Goal: Task Accomplishment & Management: Use online tool/utility

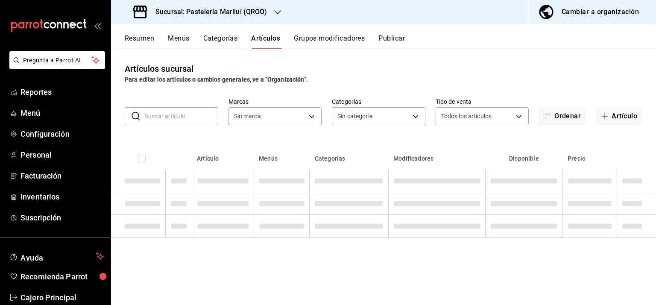
type input "d1899554-f730-4f51-8c80-c6342bb5bc4c"
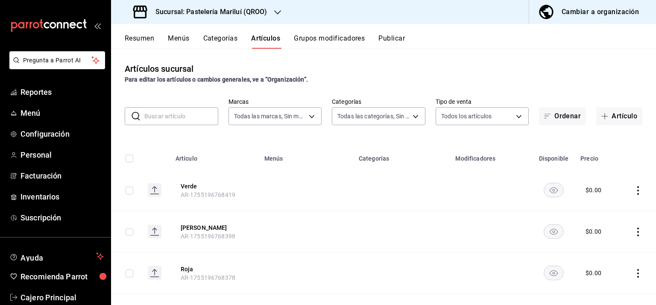
type input "703872a7-b439-498d-b1e1-19b8f66051e5,80edfc53-d40a-4232-8b2a-e319d3067c0f,a3239…"
click at [35, 170] on link "Facturación" at bounding box center [55, 176] width 111 height 18
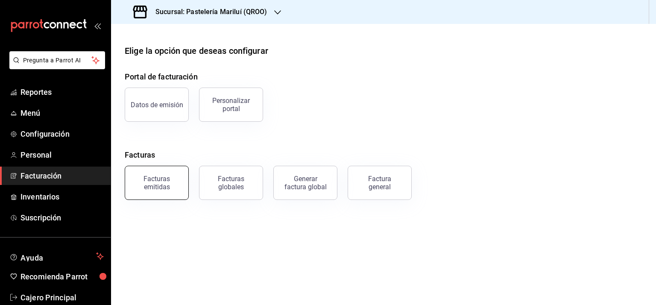
click at [160, 181] on div "Facturas emitidas" at bounding box center [156, 183] width 53 height 16
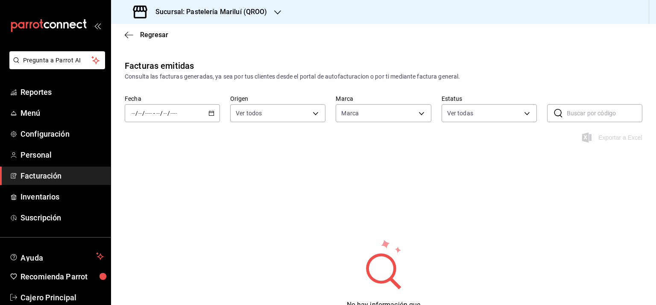
type input "d1899554-f730-4f51-8c80-c6342bb5bc4c"
click at [210, 112] on \(Stroke\) "button" at bounding box center [211, 112] width 5 height 0
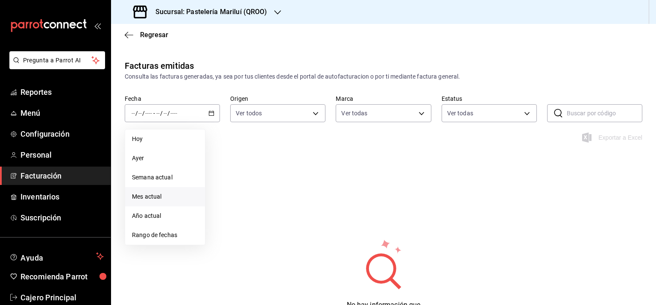
click at [164, 191] on li "Mes actual" at bounding box center [165, 196] width 80 height 19
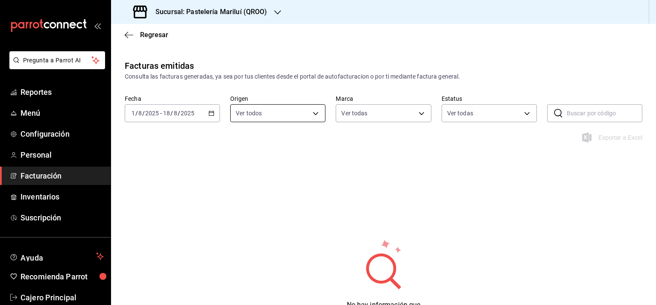
click at [281, 110] on body "Pregunta a Parrot AI Reportes Menú Configuración Personal Facturación Inventari…" at bounding box center [328, 152] width 656 height 305
click at [281, 110] on div at bounding box center [328, 152] width 656 height 305
click at [376, 110] on body "Pregunta a Parrot AI Reportes Menú Configuración Personal Facturación Inventari…" at bounding box center [328, 152] width 656 height 305
click at [376, 110] on div at bounding box center [328, 152] width 656 height 305
click at [498, 108] on body "Pregunta a Parrot AI Reportes Menú Configuración Personal Facturación Inventari…" at bounding box center [328, 152] width 656 height 305
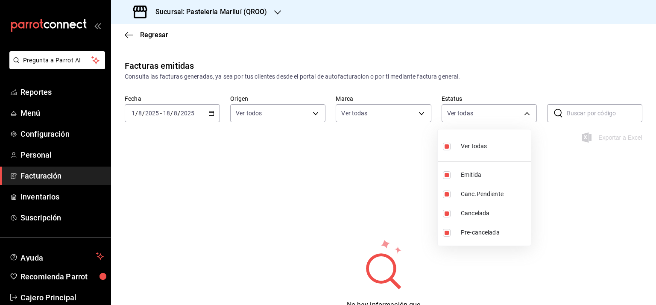
click at [498, 108] on div at bounding box center [328, 152] width 656 height 305
click at [369, 204] on div "Facturas emitidas Consulta las facturas generadas, ya sea por tus clientes desd…" at bounding box center [383, 206] width 545 height 295
click at [131, 33] on icon "button" at bounding box center [129, 35] width 9 height 8
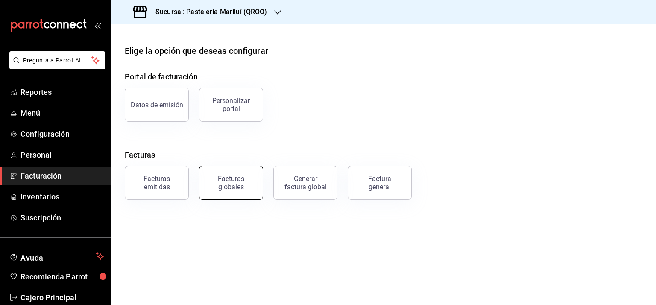
click at [249, 175] on button "Facturas globales" at bounding box center [231, 183] width 64 height 34
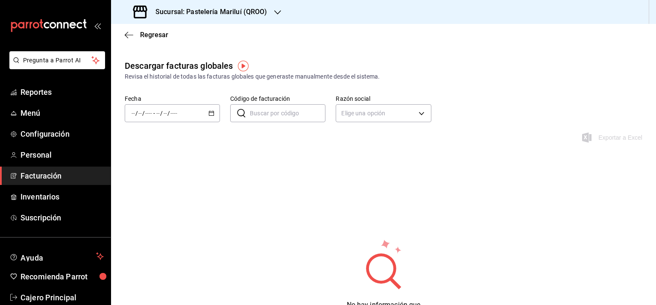
click at [210, 110] on div "/ / - / /" at bounding box center [172, 113] width 95 height 18
click at [158, 198] on span "Mes actual" at bounding box center [165, 196] width 66 height 9
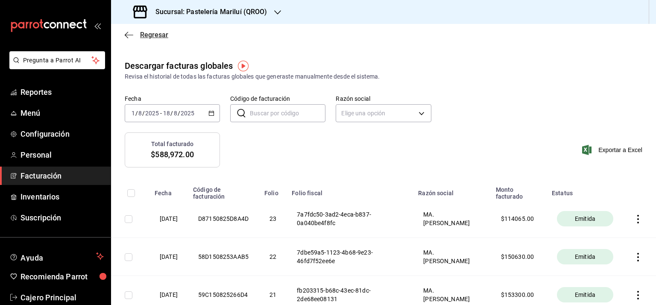
click at [127, 33] on icon "button" at bounding box center [129, 35] width 9 height 8
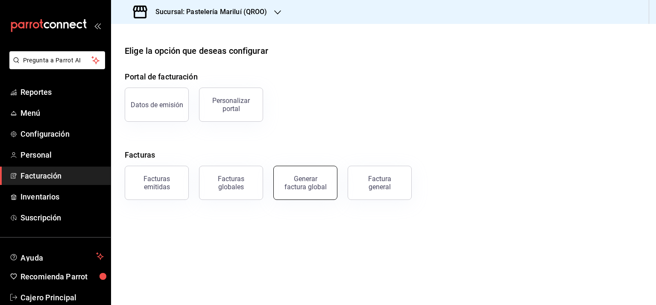
click at [296, 188] on div "Generar factura global" at bounding box center [305, 183] width 43 height 16
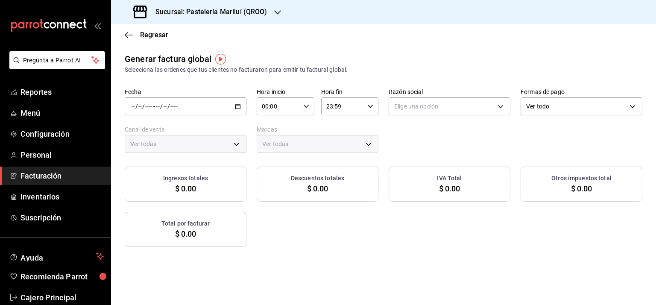
type input "PARROT,UBER_EATS,RAPPI,DIDI_FOOD,ONLINE"
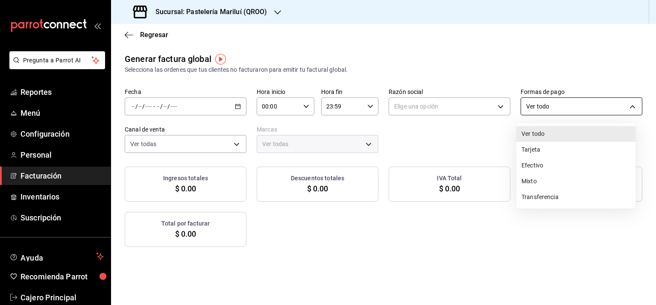
click at [539, 100] on body "Pregunta a Parrot AI Reportes Menú Configuración Personal Facturación Inventari…" at bounding box center [328, 152] width 656 height 305
click at [380, 240] on div at bounding box center [328, 152] width 656 height 305
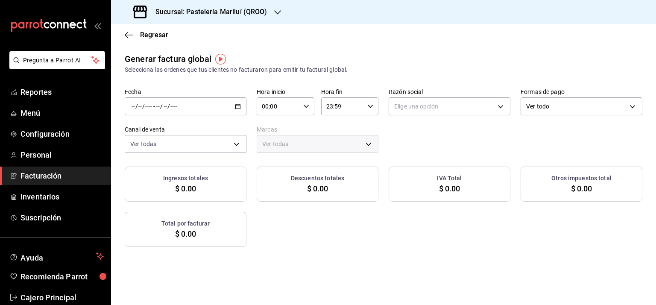
click at [236, 106] on icon "button" at bounding box center [238, 106] width 6 height 6
click at [183, 134] on span "Rango de fechas" at bounding box center [165, 132] width 66 height 9
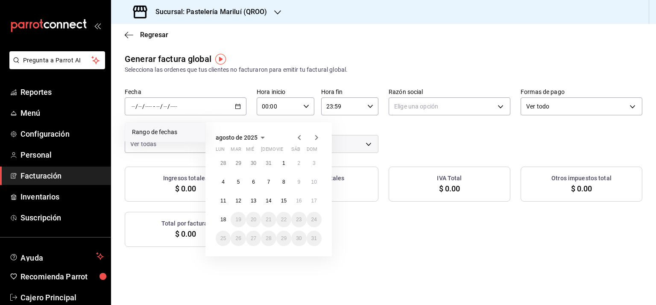
click at [299, 136] on icon "button" at bounding box center [299, 137] width 10 height 10
click at [241, 160] on button "1" at bounding box center [238, 162] width 15 height 15
click at [273, 234] on button "31" at bounding box center [268, 238] width 15 height 15
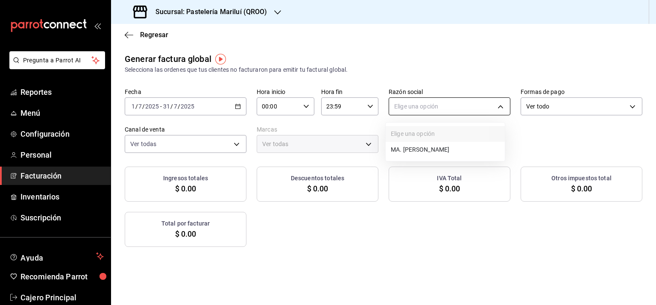
click at [422, 103] on body "Pregunta a Parrot AI Reportes Menú Configuración Personal Facturación Inventari…" at bounding box center [328, 152] width 656 height 305
click at [423, 145] on li "MA. [PERSON_NAME]" at bounding box center [445, 150] width 119 height 16
type input "bbe4434a-78bb-46bf-8066-af24c608faac"
type input "d1899554-f730-4f51-8c80-c6342bb5bc4c"
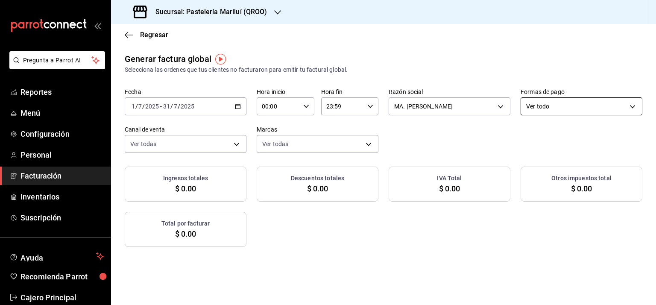
click at [539, 108] on body "Pregunta a Parrot AI Reportes Menú Configuración Personal Facturación Inventari…" at bounding box center [328, 152] width 656 height 305
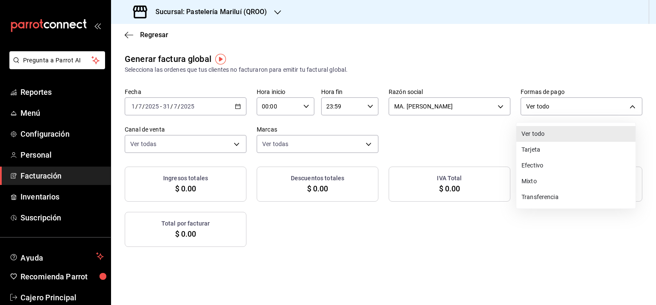
click at [541, 184] on li "Mixto" at bounding box center [575, 181] width 119 height 16
type input "MIXED"
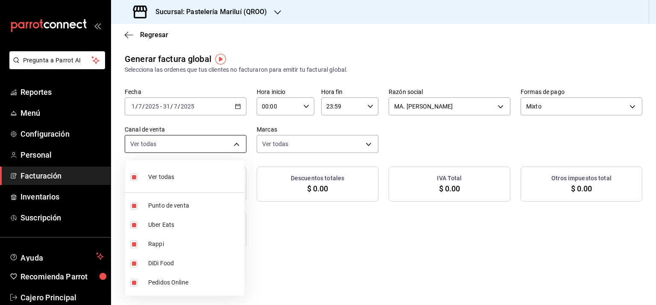
click at [167, 141] on body "Pregunta a Parrot AI Reportes Menú Configuración Personal Facturación Inventari…" at bounding box center [328, 152] width 656 height 305
click at [167, 141] on div at bounding box center [328, 152] width 656 height 305
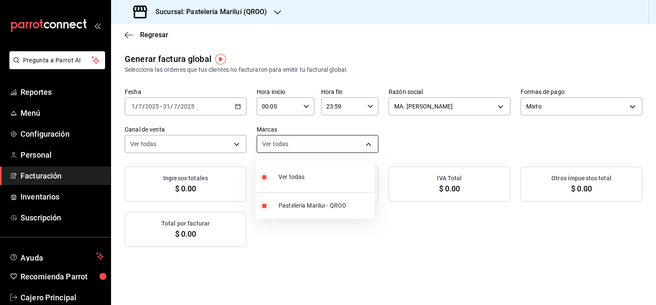
click at [320, 140] on body "Pregunta a Parrot AI Reportes Menú Configuración Personal Facturación Inventari…" at bounding box center [328, 152] width 656 height 305
click at [320, 140] on div at bounding box center [328, 152] width 656 height 305
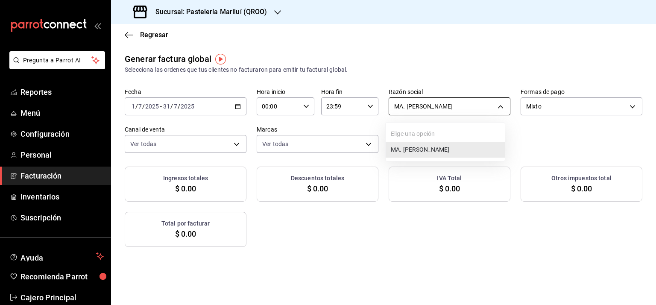
click at [468, 110] on body "Pregunta a Parrot AI Reportes Menú Configuración Personal Facturación Inventari…" at bounding box center [328, 152] width 656 height 305
click at [468, 111] on div at bounding box center [328, 152] width 656 height 305
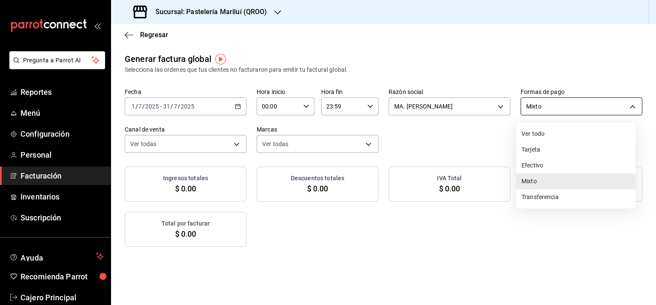
click at [548, 104] on body "Pregunta a Parrot AI Reportes Menú Configuración Personal Facturación Inventari…" at bounding box center [328, 152] width 656 height 305
click at [548, 104] on div at bounding box center [328, 152] width 656 height 305
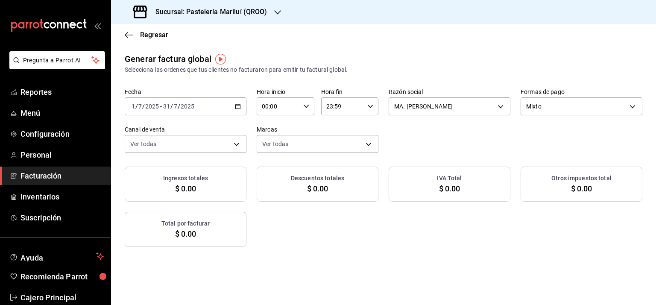
click at [441, 152] on div "Fecha [DATE] [DATE] - [DATE] [DATE] Hora inicio 00:00 Hora inicio Hora fin 23:5…" at bounding box center [384, 120] width 518 height 65
click at [38, 89] on span "Reportes" at bounding box center [61, 92] width 83 height 12
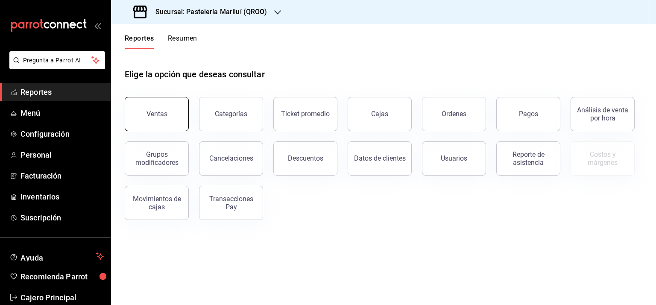
click at [159, 103] on button "Ventas" at bounding box center [157, 114] width 64 height 34
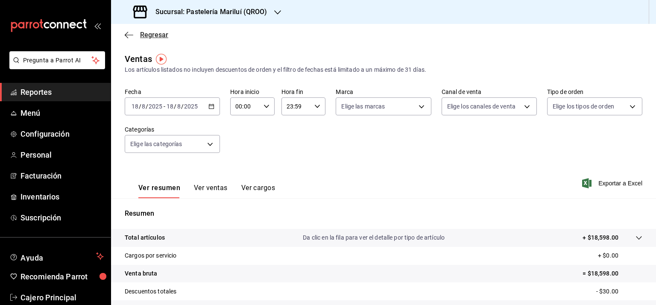
click at [126, 35] on icon "button" at bounding box center [129, 35] width 9 height 8
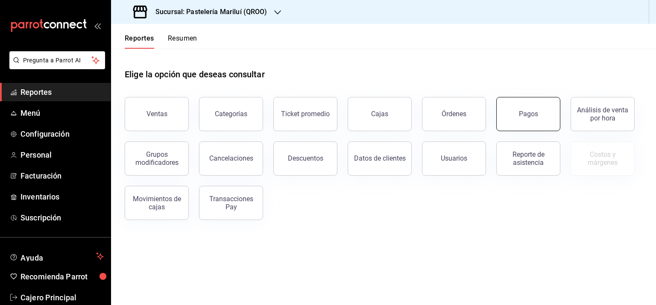
click at [533, 112] on div "Pagos" at bounding box center [528, 114] width 19 height 8
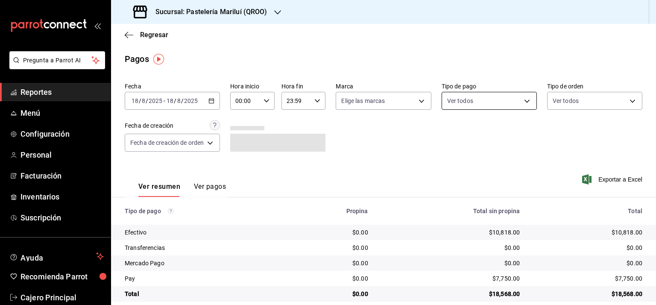
click at [483, 97] on body "Pregunta a Parrot AI Reportes Menú Configuración Personal Facturación Inventari…" at bounding box center [328, 152] width 656 height 305
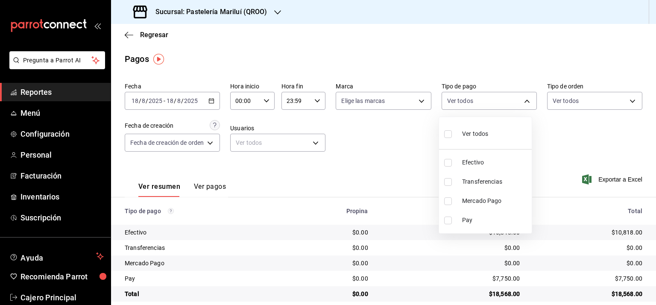
click at [485, 94] on div at bounding box center [328, 152] width 656 height 305
click at [212, 100] on icon "button" at bounding box center [211, 101] width 6 height 6
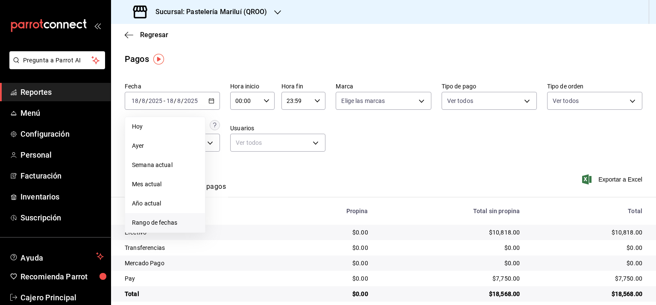
click at [150, 227] on li "Rango de fechas" at bounding box center [165, 222] width 80 height 19
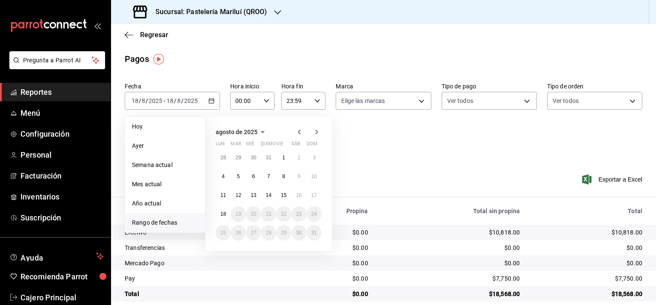
click at [296, 132] on icon "button" at bounding box center [299, 132] width 10 height 10
click at [241, 156] on button "1" at bounding box center [238, 157] width 15 height 15
click at [267, 234] on abbr "31" at bounding box center [269, 233] width 6 height 6
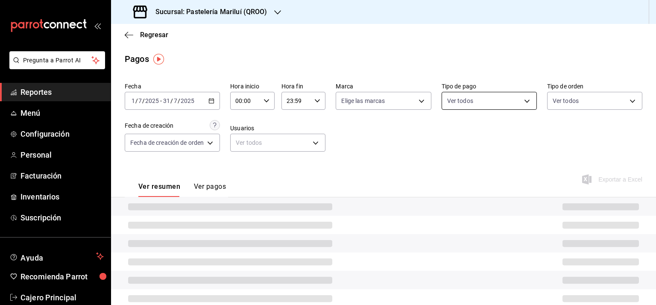
click at [466, 91] on body "Pregunta a Parrot AI Reportes Menú Configuración Personal Facturación Inventari…" at bounding box center [328, 152] width 656 height 305
click at [448, 161] on input "checkbox" at bounding box center [448, 163] width 8 height 8
checkbox input "true"
type input "8a81d444-f2c7-4f7c-a8ee-20a397658b75"
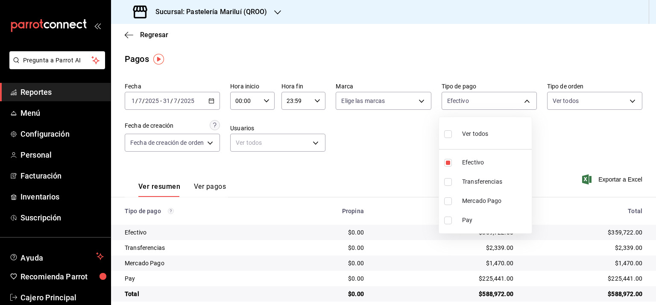
click at [448, 179] on input "checkbox" at bounding box center [448, 182] width 8 height 8
checkbox input "true"
type input "8a81d444-f2c7-4f7c-a8ee-20a397658b75,6c98ba2a-1c51-4cb2-b414-5d7fb0205295"
click at [448, 164] on input "checkbox" at bounding box center [448, 163] width 8 height 8
checkbox input "false"
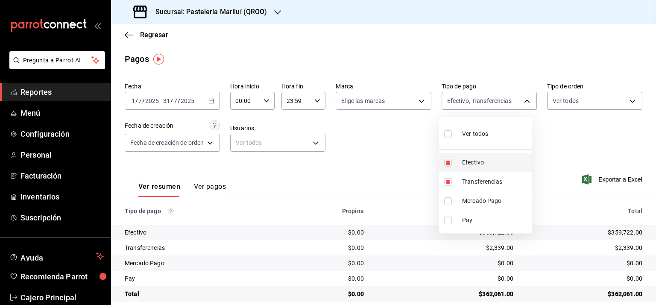
type input "6c98ba2a-1c51-4cb2-b414-5d7fb0205295"
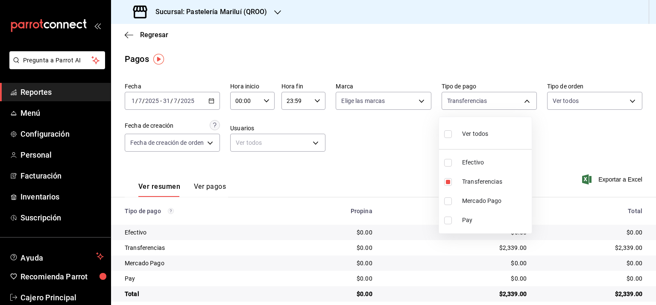
click at [567, 97] on div at bounding box center [328, 152] width 656 height 305
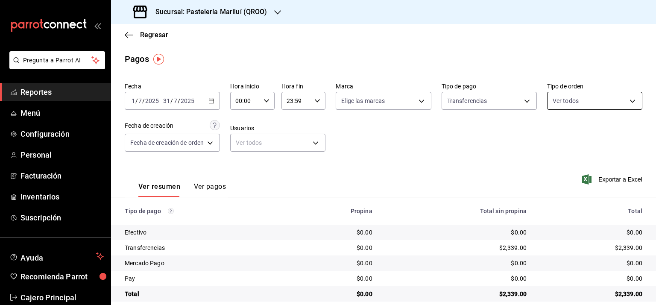
click at [560, 107] on body "Pregunta a Parrot AI Reportes Menú Configuración Personal Facturación Inventari…" at bounding box center [328, 152] width 656 height 305
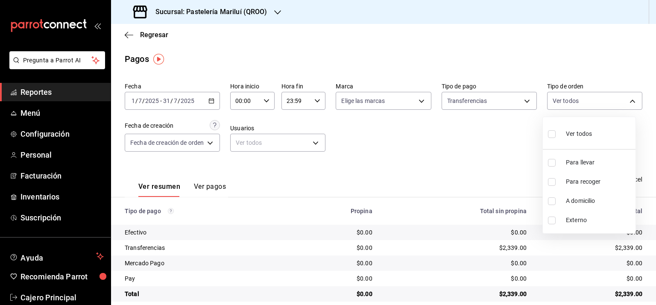
click at [560, 104] on div at bounding box center [328, 152] width 656 height 305
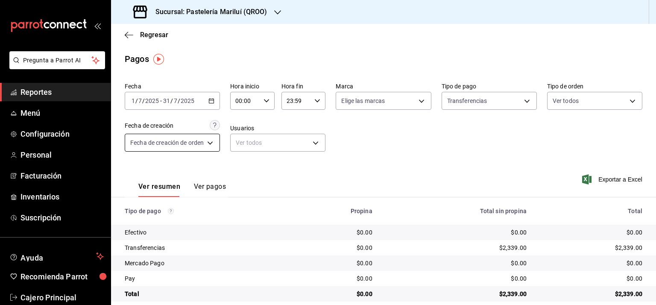
click at [210, 146] on body "Pregunta a Parrot AI Reportes Menú Configuración Personal Facturación Inventari…" at bounding box center [328, 152] width 656 height 305
click at [210, 146] on div at bounding box center [328, 152] width 656 height 305
click at [417, 152] on div "Fecha [DATE] [DATE] - [DATE] [DATE] Hora inicio 00:00 Hora inicio Hora fin 23:5…" at bounding box center [384, 120] width 518 height 83
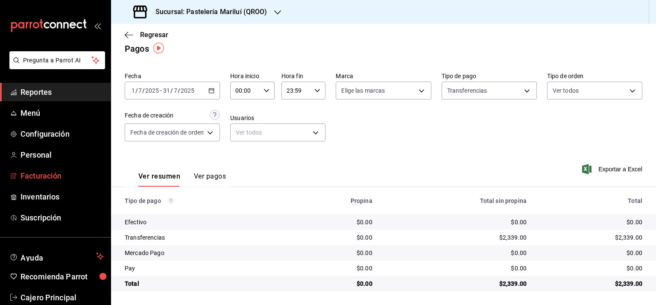
click at [37, 170] on span "Facturación" at bounding box center [61, 176] width 83 height 12
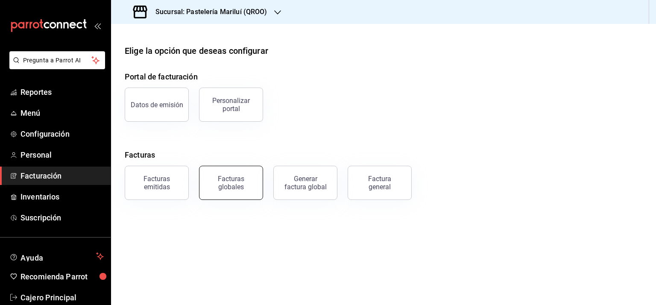
click at [237, 178] on div "Facturas globales" at bounding box center [231, 183] width 53 height 16
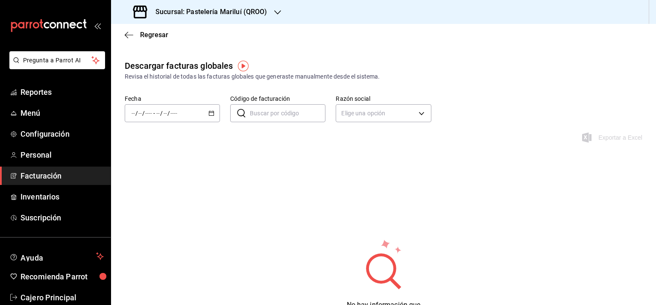
click at [214, 111] on div "/ / - / /" at bounding box center [172, 113] width 95 height 18
click at [152, 193] on span "Mes actual" at bounding box center [165, 196] width 66 height 9
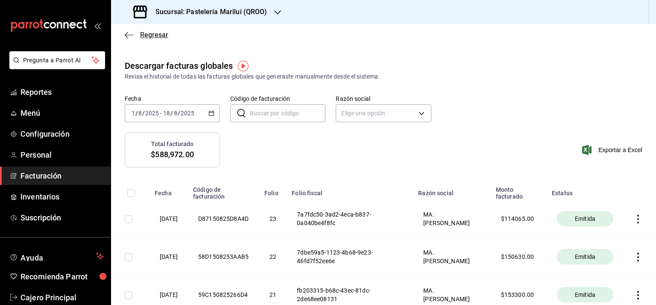
click at [127, 32] on icon "button" at bounding box center [129, 35] width 9 height 8
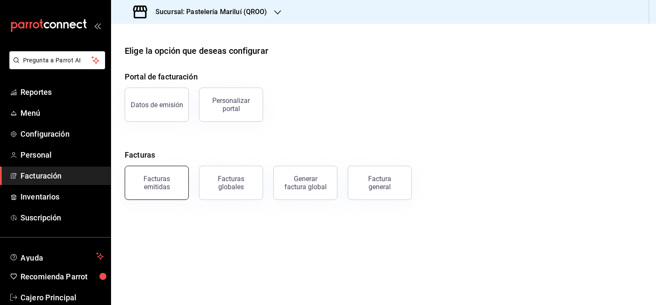
click at [170, 174] on button "Facturas emitidas" at bounding box center [157, 183] width 64 height 34
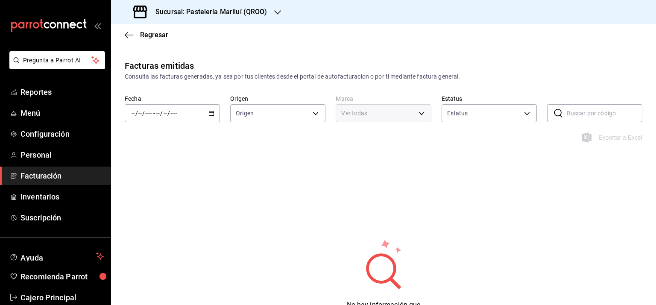
type input "ORDER_INVOICE,GENERAL_INVOICE"
type input "ACTIVE,PENDING_CANCELLATION,CANCELLED,PRE_CANCELLED"
type input "d1899554-f730-4f51-8c80-c6342bb5bc4c"
click at [211, 117] on div "/ / - / /" at bounding box center [172, 113] width 95 height 18
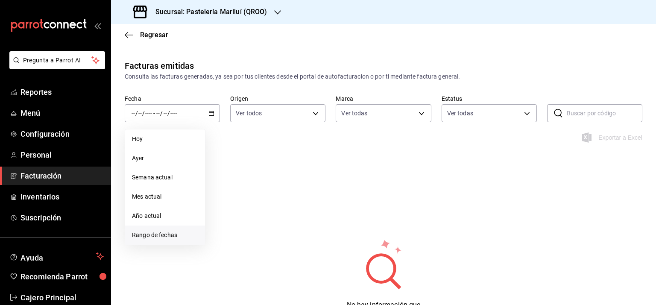
click at [149, 234] on span "Rango de fechas" at bounding box center [165, 235] width 66 height 9
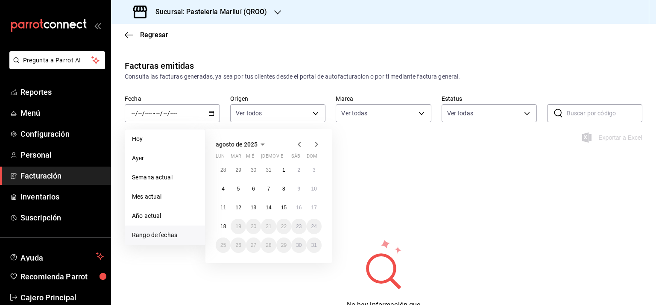
click at [295, 143] on icon "button" at bounding box center [299, 144] width 10 height 10
click at [239, 171] on button "1" at bounding box center [238, 169] width 15 height 15
click at [270, 242] on abbr "31" at bounding box center [269, 245] width 6 height 6
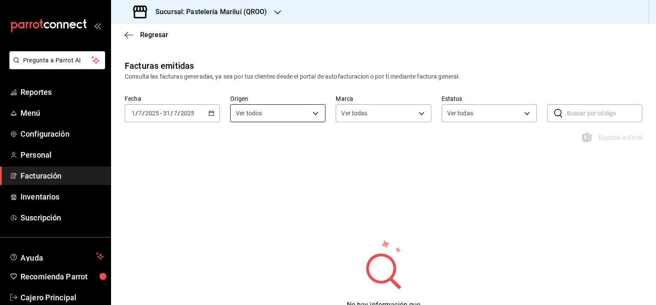
click at [283, 113] on body "Pregunta a Parrot AI Reportes Menú Configuración Personal Facturación Inventari…" at bounding box center [328, 152] width 656 height 305
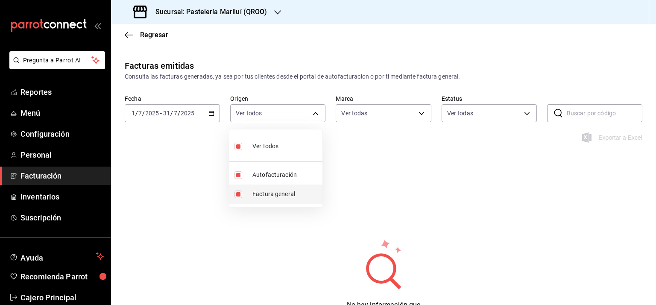
click at [261, 197] on span "Factura general" at bounding box center [285, 194] width 67 height 9
type input "ORDER_INVOICE"
checkbox input "false"
click at [387, 113] on div at bounding box center [328, 152] width 656 height 305
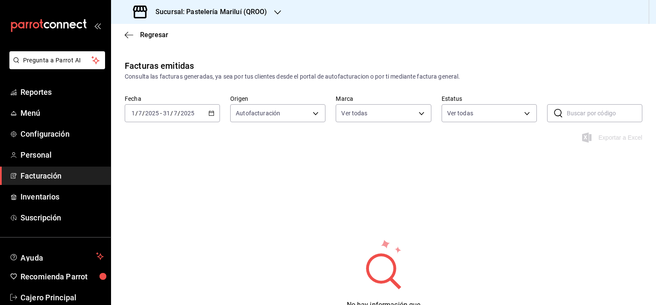
click at [387, 113] on body "Pregunta a Parrot AI Reportes Menú Configuración Personal Facturación Inventari…" at bounding box center [328, 152] width 656 height 305
click at [387, 113] on div at bounding box center [328, 152] width 656 height 305
click at [471, 111] on body "Pregunta a Parrot AI Reportes Menú Configuración Personal Facturación Inventari…" at bounding box center [328, 152] width 656 height 305
click at [471, 110] on div at bounding box center [328, 152] width 656 height 305
click at [250, 173] on div "Facturas emitidas Consulta las facturas generadas, ya sea por tus clientes desd…" at bounding box center [383, 206] width 545 height 295
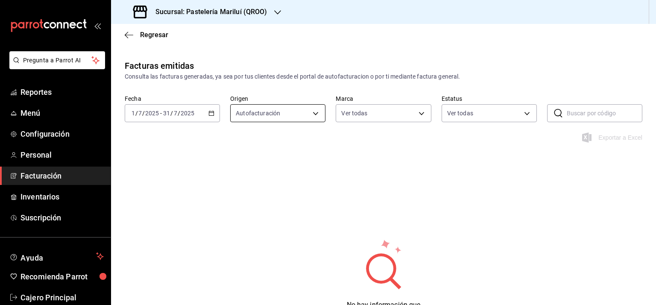
click at [272, 106] on body "Pregunta a Parrot AI Reportes Menú Configuración Personal Facturación Inventari…" at bounding box center [328, 152] width 656 height 305
click at [263, 147] on span "Ver todos" at bounding box center [265, 146] width 26 height 9
type input "ORDER_INVOICE,GENERAL_INVOICE"
checkbox input "true"
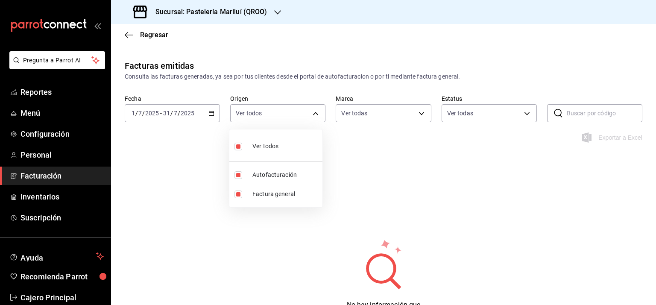
click at [412, 146] on div at bounding box center [328, 152] width 656 height 305
click at [211, 112] on \(Stroke\) "button" at bounding box center [211, 112] width 5 height 0
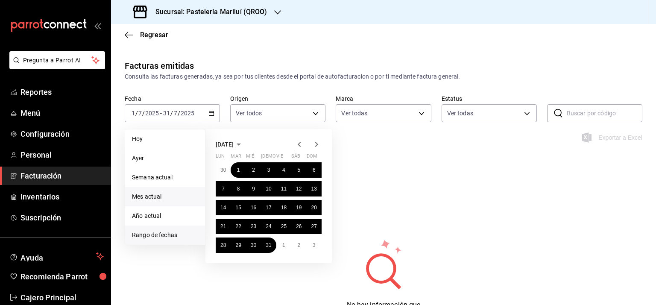
click at [138, 195] on span "Mes actual" at bounding box center [165, 196] width 66 height 9
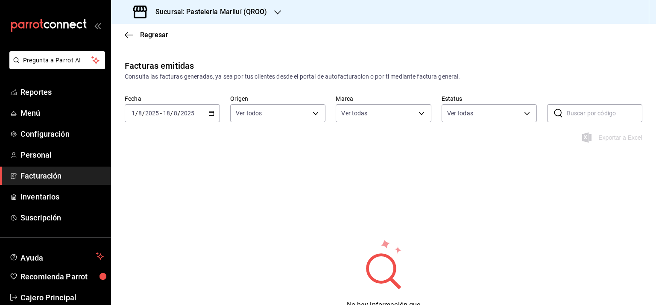
click at [210, 110] on div "[DATE] [DATE] - [DATE] [DATE]" at bounding box center [172, 113] width 95 height 18
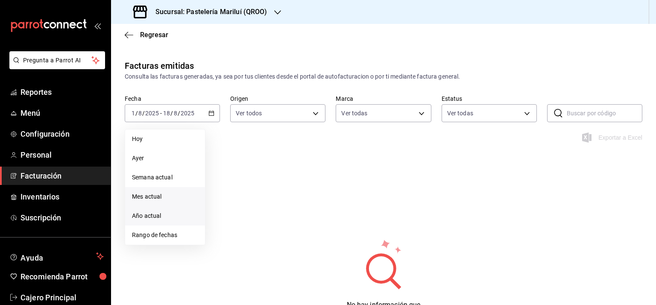
click at [149, 215] on span "Año actual" at bounding box center [165, 215] width 66 height 9
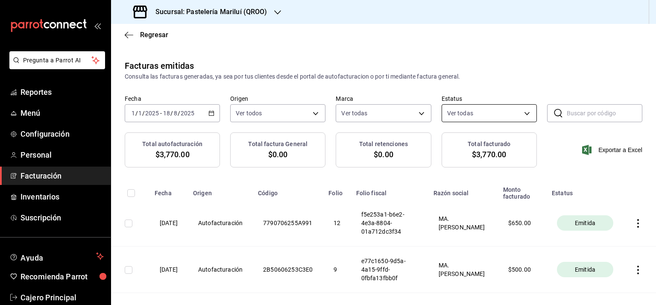
click at [467, 109] on body "Pregunta a Parrot AI Reportes Menú Configuración Personal Facturación Inventari…" at bounding box center [328, 152] width 656 height 305
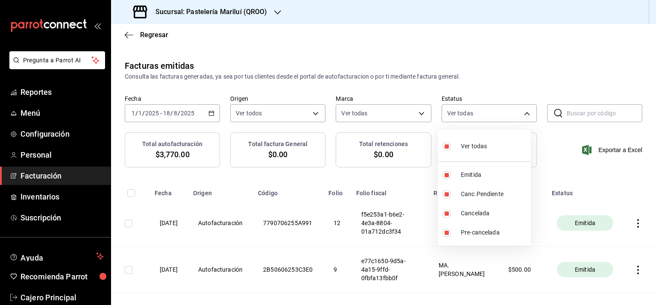
click at [468, 108] on div at bounding box center [328, 152] width 656 height 305
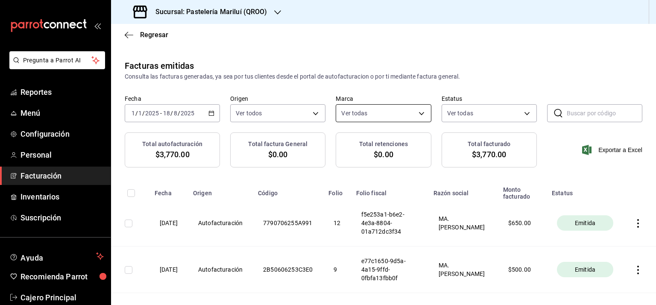
click at [403, 111] on body "Pregunta a Parrot AI Reportes Menú Configuración Personal Facturación Inventari…" at bounding box center [328, 152] width 656 height 305
click at [403, 111] on div at bounding box center [328, 152] width 656 height 305
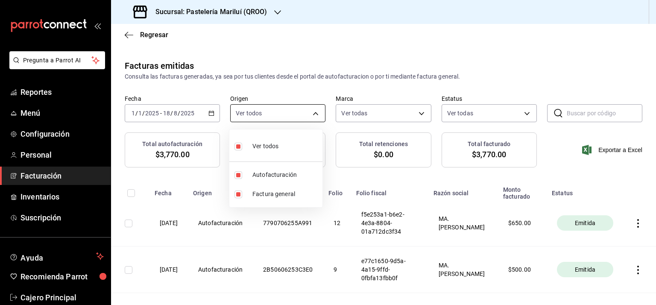
click at [287, 113] on body "Pregunta a Parrot AI Reportes Menú Configuración Personal Facturación Inventari…" at bounding box center [328, 152] width 656 height 305
click at [287, 113] on div at bounding box center [328, 152] width 656 height 305
click at [347, 68] on div "Facturas emitidas Consulta las facturas generadas, ya sea por tus clientes desd…" at bounding box center [383, 70] width 545 height 22
click at [125, 25] on div "Regresar" at bounding box center [383, 35] width 545 height 22
click at [128, 35] on icon "button" at bounding box center [129, 35] width 9 height 8
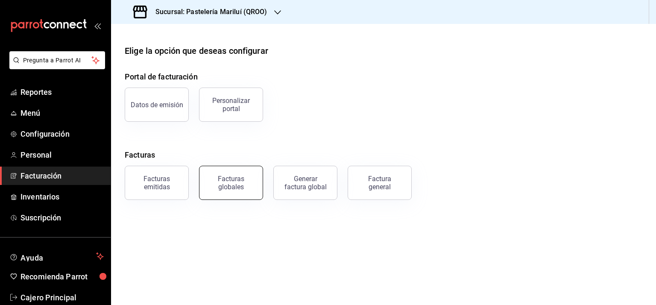
click at [237, 187] on div "Facturas globales" at bounding box center [231, 183] width 53 height 16
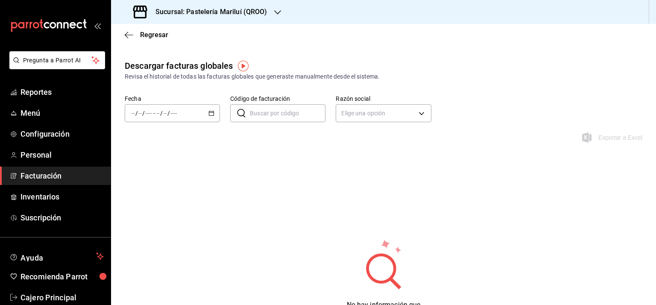
click at [210, 112] on icon "button" at bounding box center [211, 113] width 6 height 6
click at [150, 216] on span "Año actual" at bounding box center [165, 215] width 66 height 9
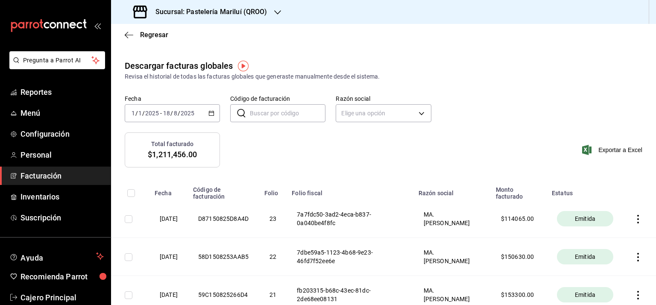
click at [126, 23] on div "Sucursal: Pastelería Mariluí (QROO) Regresar Descargar facturas globales Revisa…" at bounding box center [383, 152] width 545 height 305
click at [146, 32] on span "Regresar" at bounding box center [154, 35] width 28 height 8
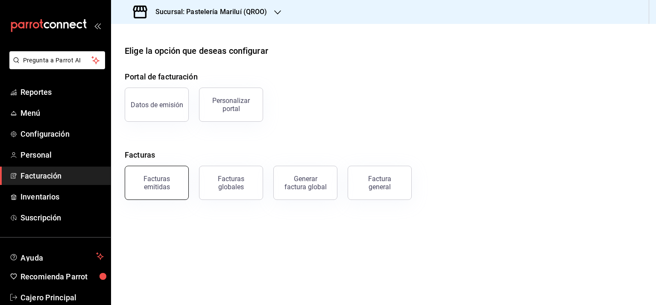
click at [156, 186] on div "Facturas emitidas" at bounding box center [156, 183] width 53 height 16
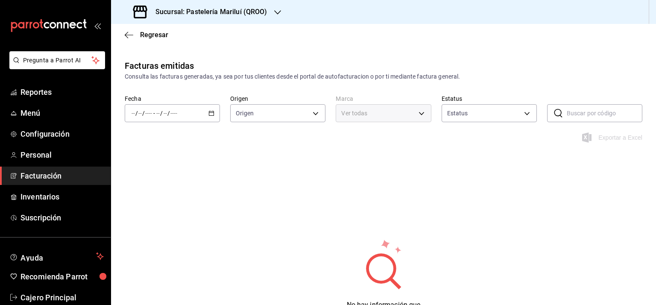
type input "ORDER_INVOICE,GENERAL_INVOICE"
type input "ACTIVE,PENDING_CANCELLATION,CANCELLED,PRE_CANCELLED"
type input "d1899554-f730-4f51-8c80-c6342bb5bc4c"
click at [211, 111] on \(Stroke\) "button" at bounding box center [211, 113] width 5 height 5
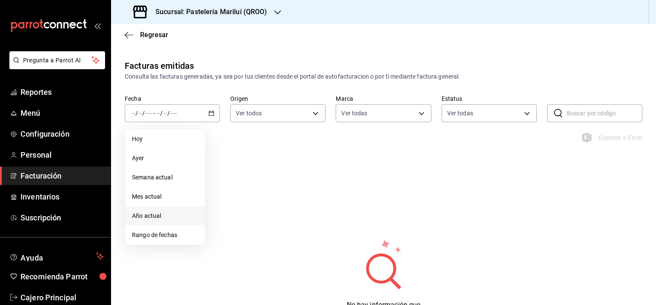
click at [142, 216] on span "Año actual" at bounding box center [165, 215] width 66 height 9
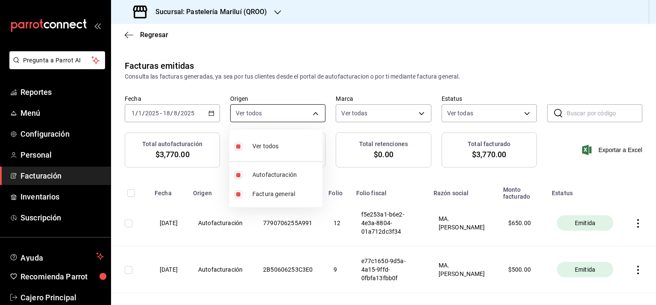
click at [318, 110] on body "Pregunta a Parrot AI Reportes Menú Configuración Personal Facturación Inventari…" at bounding box center [328, 152] width 656 height 305
click at [276, 173] on span "Autofacturación" at bounding box center [285, 174] width 67 height 9
type input "GENERAL_INVOICE"
checkbox input "false"
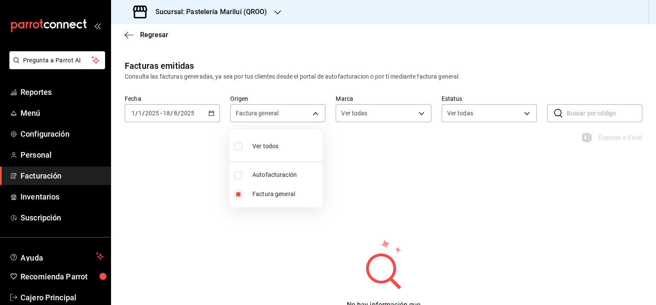
click at [271, 175] on span "Autofacturación" at bounding box center [285, 174] width 67 height 9
type input "GENERAL_INVOICE,ORDER_INVOICE"
checkbox input "true"
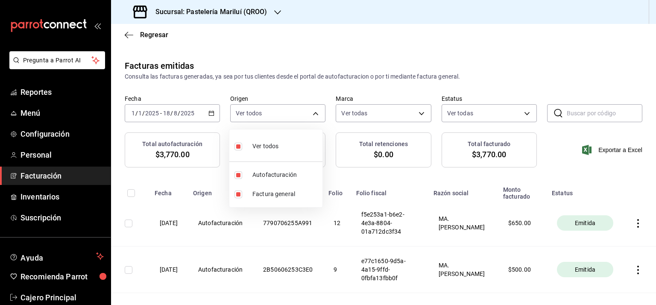
click at [263, 146] on span "Ver todos" at bounding box center [265, 146] width 26 height 9
checkbox input "false"
click at [261, 175] on span "Autofacturación" at bounding box center [285, 174] width 67 height 9
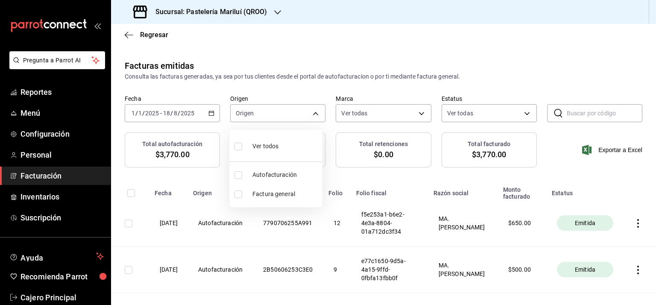
type input "ORDER_INVOICE"
checkbox input "true"
click at [390, 178] on div at bounding box center [328, 152] width 656 height 305
click at [282, 44] on main "Regresar Facturas emitidas Consulta las facturas generadas, ya sea por tus clie…" at bounding box center [383, 275] width 545 height 503
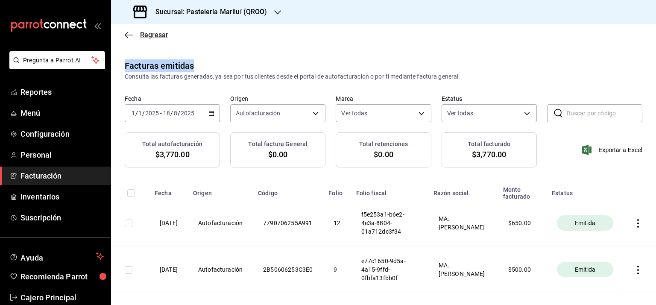
click at [166, 37] on span "Regresar" at bounding box center [154, 35] width 28 height 8
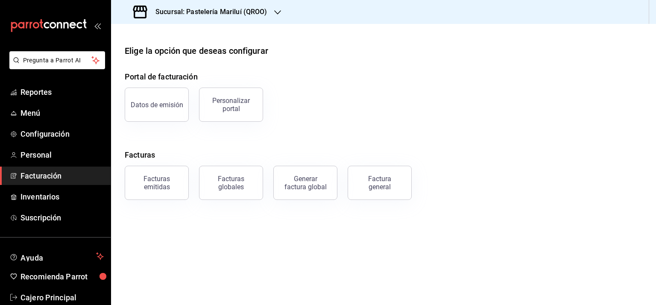
click at [468, 55] on div "Elige la opción que deseas configurar" at bounding box center [384, 50] width 518 height 13
click at [308, 173] on button "Generar factura global" at bounding box center [305, 183] width 64 height 34
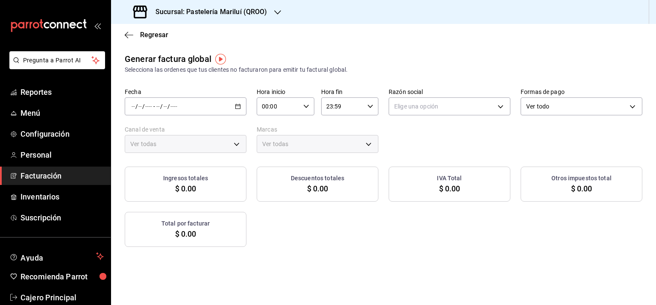
type input "PARROT,UBER_EATS,RAPPI,DIDI_FOOD,ONLINE"
click at [235, 107] on icon "button" at bounding box center [238, 106] width 6 height 6
click at [158, 140] on li "Rango de fechas" at bounding box center [165, 132] width 80 height 19
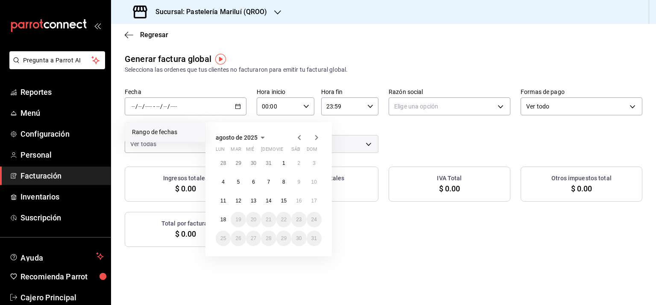
click at [300, 137] on icon "button" at bounding box center [299, 137] width 10 height 10
click at [239, 167] on button "1" at bounding box center [238, 162] width 15 height 15
click at [268, 240] on abbr "31" at bounding box center [269, 238] width 6 height 6
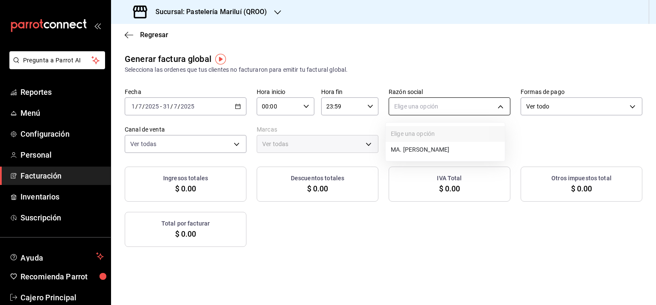
click at [446, 102] on body "Pregunta a Parrot AI Reportes Menú Configuración Personal Facturación Inventari…" at bounding box center [328, 152] width 656 height 305
click at [434, 151] on li "MA. [PERSON_NAME]" at bounding box center [445, 150] width 119 height 16
type input "bbe4434a-78bb-46bf-8066-af24c608faac"
type input "d1899554-f730-4f51-8c80-c6342bb5bc4c"
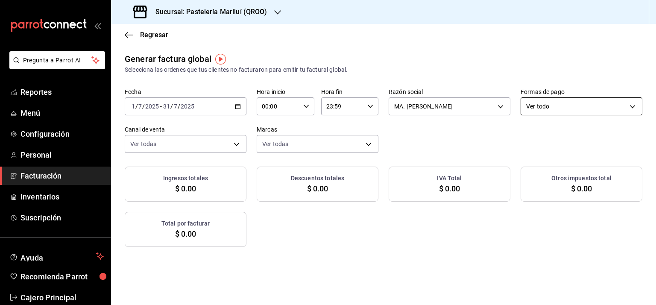
click at [610, 108] on body "Pregunta a Parrot AI Reportes Menú Configuración Personal Facturación Inventari…" at bounding box center [328, 152] width 656 height 305
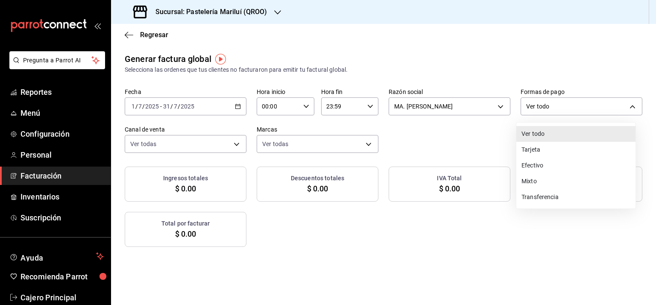
click at [545, 201] on li "Transferencia" at bounding box center [575, 197] width 119 height 16
type input "TRANSFERENCE"
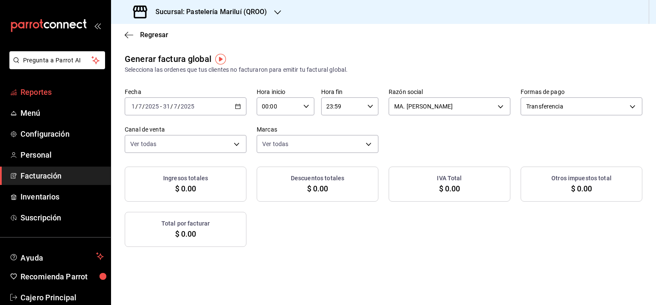
click at [32, 91] on span "Reportes" at bounding box center [61, 92] width 83 height 12
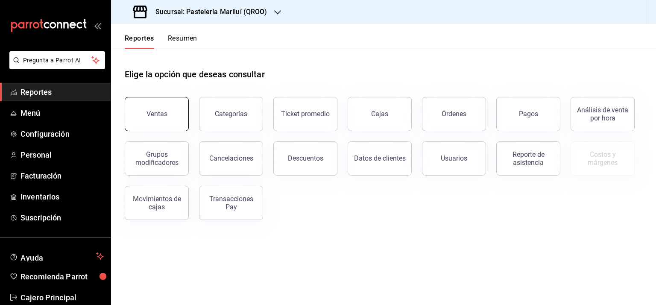
click at [161, 111] on div "Ventas" at bounding box center [156, 114] width 21 height 8
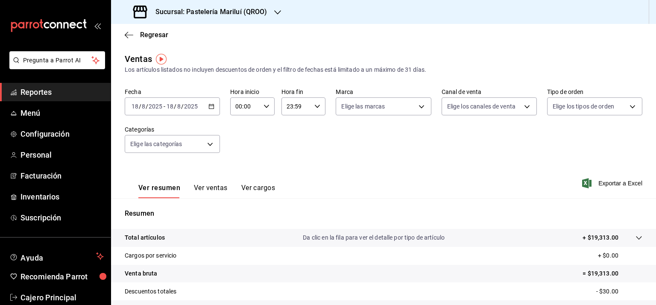
click at [188, 105] on input "2025" at bounding box center [191, 106] width 15 height 7
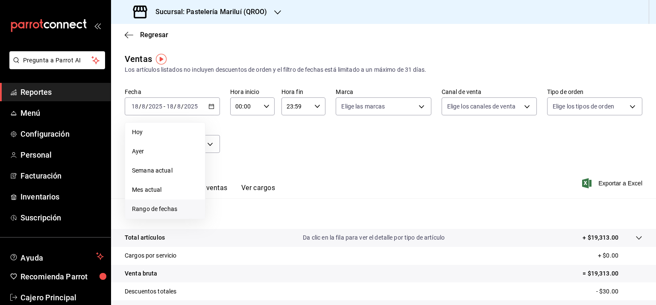
click at [151, 211] on span "Rango de fechas" at bounding box center [165, 209] width 66 height 9
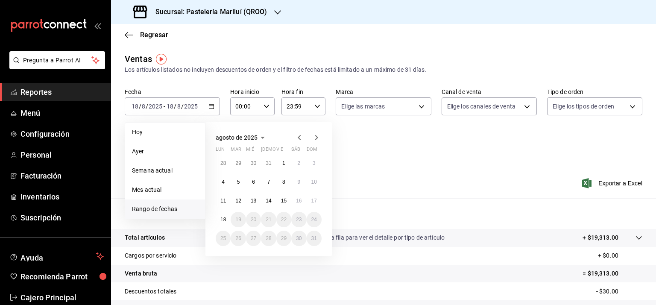
click at [297, 137] on icon "button" at bounding box center [299, 137] width 10 height 10
click at [236, 164] on button "1" at bounding box center [238, 162] width 15 height 15
click at [266, 237] on abbr "31" at bounding box center [269, 238] width 6 height 6
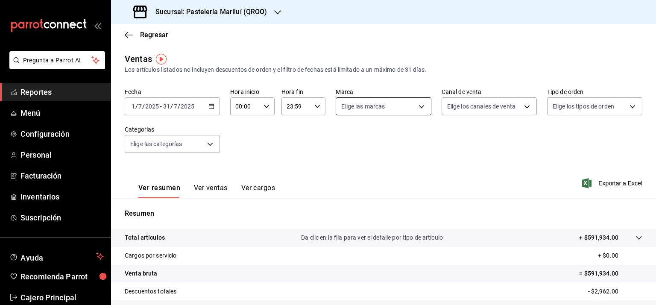
click at [408, 106] on body "Pregunta a Parrot AI Reportes Menú Configuración Personal Facturación Inventari…" at bounding box center [328, 152] width 656 height 305
click at [389, 168] on span "Pastelería Marilui - QROO" at bounding box center [391, 168] width 68 height 9
type input "d1899554-f730-4f51-8c80-c6342bb5bc4c"
checkbox input "true"
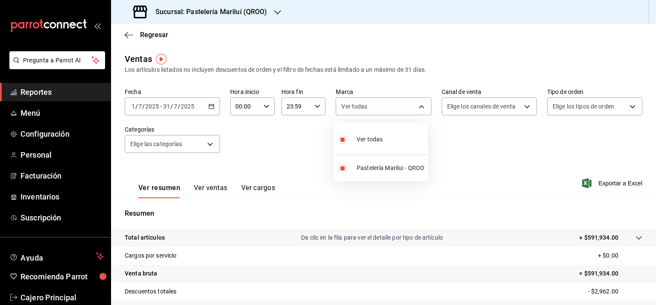
click at [477, 103] on div at bounding box center [328, 152] width 656 height 305
click at [474, 109] on body "Pregunta a Parrot AI Reportes Menú Configuración Personal Facturación Inventari…" at bounding box center [328, 152] width 656 height 305
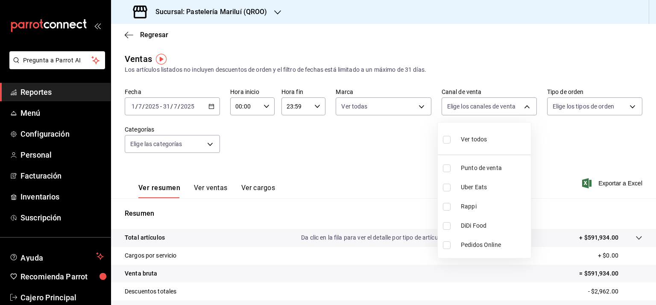
click at [466, 135] on span "Ver todos" at bounding box center [474, 139] width 26 height 9
type input "PARROT,UBER_EATS,RAPPI,DIDI_FOOD,ONLINE"
checkbox input "true"
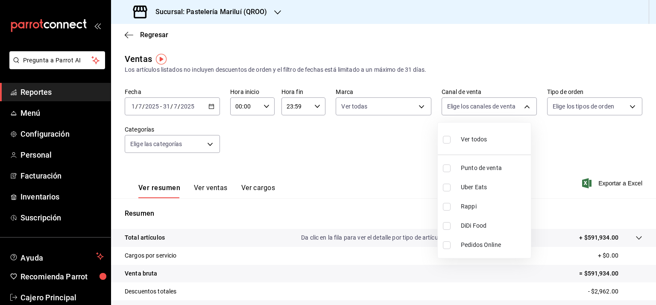
checkbox input "true"
click at [576, 107] on div at bounding box center [328, 152] width 656 height 305
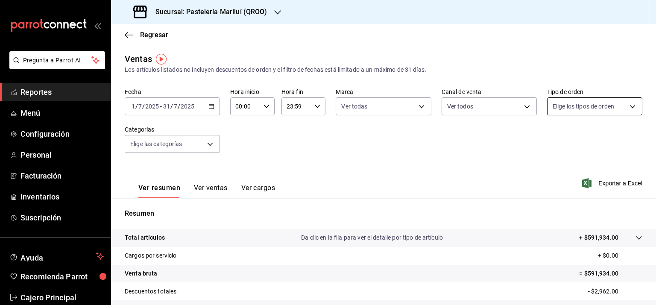
click at [575, 106] on body "Pregunta a Parrot AI Reportes Menú Configuración Personal Facturación Inventari…" at bounding box center [328, 152] width 656 height 305
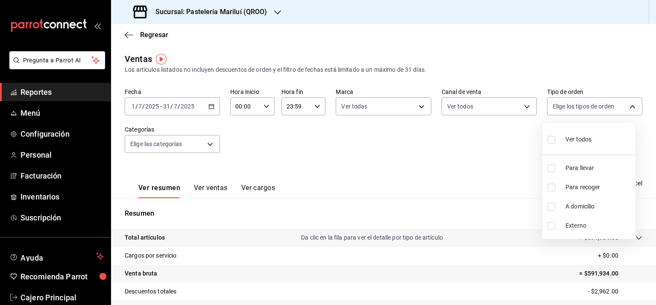
click at [565, 139] on span "Ver todos" at bounding box center [578, 139] width 26 height 9
type input "33a7fa4c-dbf2-4c44-9403-8d707801f081,ebc6a0c9-926f-4fa2-8948-f6d6ed83b84c,0f561…"
checkbox input "true"
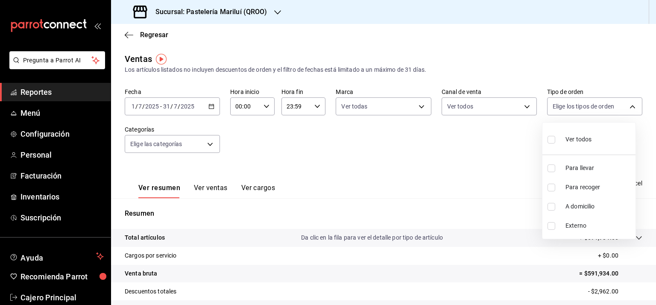
checkbox input "true"
click at [353, 181] on div at bounding box center [328, 152] width 656 height 305
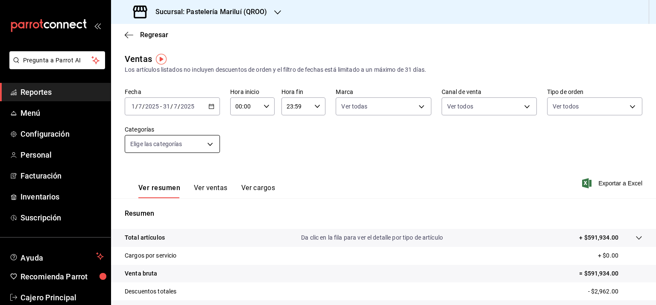
click at [173, 143] on body "Pregunta a Parrot AI Reportes Menú Configuración Personal Facturación Inventari…" at bounding box center [328, 152] width 656 height 305
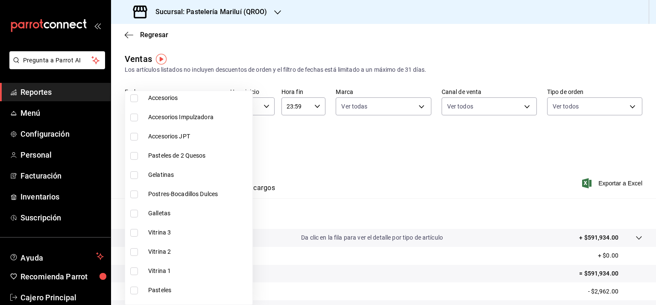
scroll to position [1430, 0]
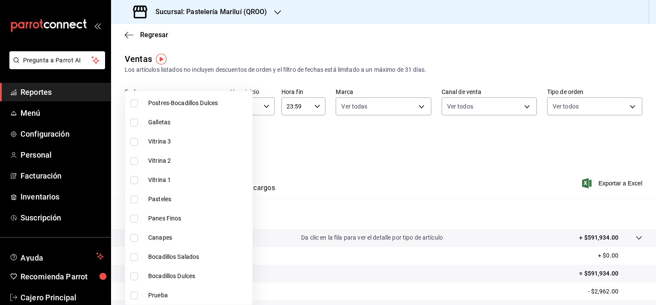
click at [284, 164] on div at bounding box center [328, 152] width 656 height 305
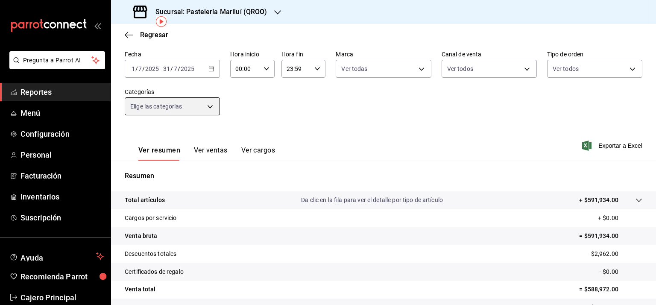
scroll to position [0, 0]
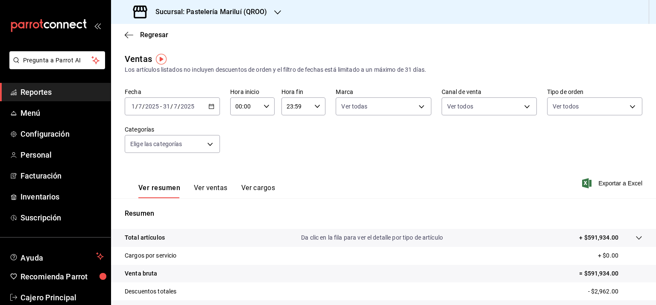
click at [158, 29] on div "Regresar" at bounding box center [383, 35] width 545 height 22
click at [150, 34] on span "Regresar" at bounding box center [154, 35] width 28 height 8
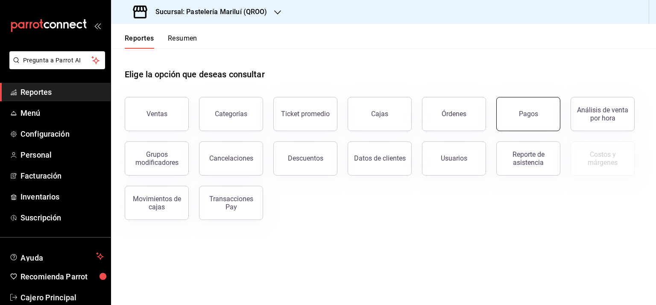
click at [518, 106] on button "Pagos" at bounding box center [528, 114] width 64 height 34
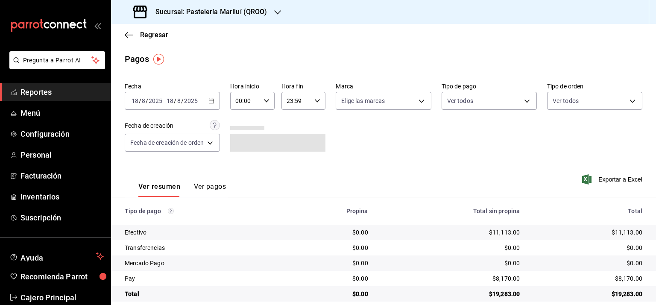
click at [210, 100] on \(Stroke\) "button" at bounding box center [211, 101] width 5 height 5
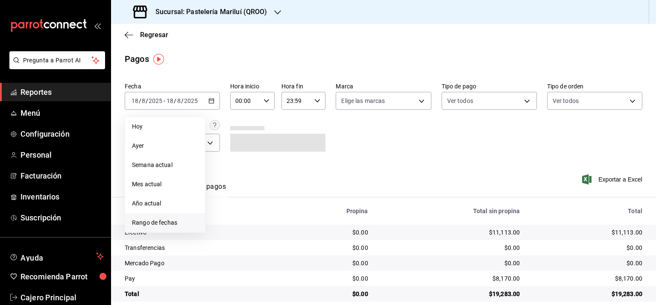
click at [153, 222] on span "Rango de fechas" at bounding box center [165, 222] width 66 height 9
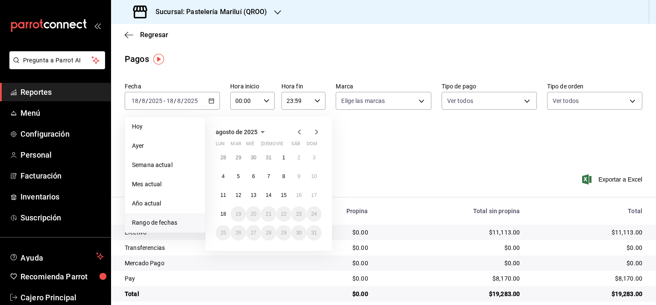
click at [298, 128] on icon "button" at bounding box center [299, 132] width 10 height 10
click at [241, 156] on button "1" at bounding box center [238, 157] width 15 height 15
click at [267, 233] on abbr "31" at bounding box center [269, 233] width 6 height 6
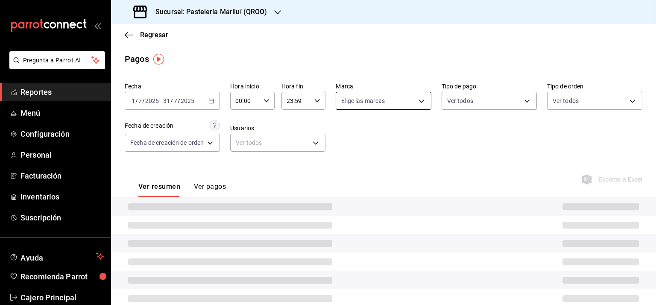
click at [372, 100] on body "Pregunta a Parrot AI Reportes Menú Configuración Personal Facturación Inventari…" at bounding box center [328, 152] width 656 height 305
click at [351, 132] on label at bounding box center [345, 134] width 11 height 12
click at [348, 132] on input "checkbox" at bounding box center [344, 134] width 8 height 8
checkbox input "false"
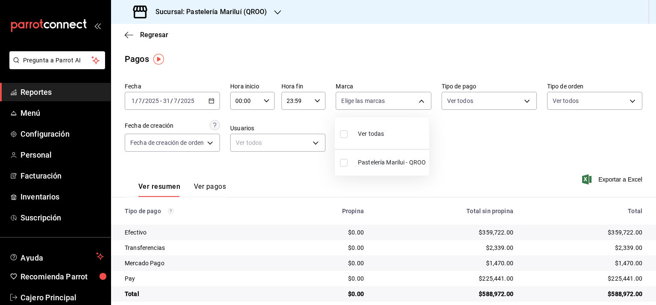
click at [344, 132] on input "checkbox" at bounding box center [344, 134] width 8 height 8
checkbox input "true"
type input "d1899554-f730-4f51-8c80-c6342bb5bc4c"
checkbox input "true"
click at [467, 96] on div at bounding box center [328, 152] width 656 height 305
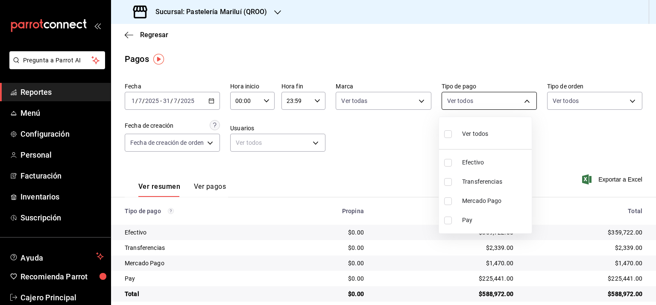
click at [467, 104] on body "Pregunta a Parrot AI Reportes Menú Configuración Personal Facturación Inventari…" at bounding box center [328, 152] width 656 height 305
click at [478, 179] on span "Transferencias" at bounding box center [495, 181] width 66 height 9
type input "6c98ba2a-1c51-4cb2-b414-5d7fb0205295"
checkbox input "true"
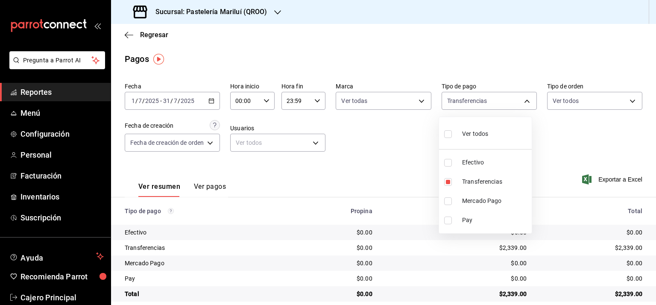
click at [372, 155] on div at bounding box center [328, 152] width 656 height 305
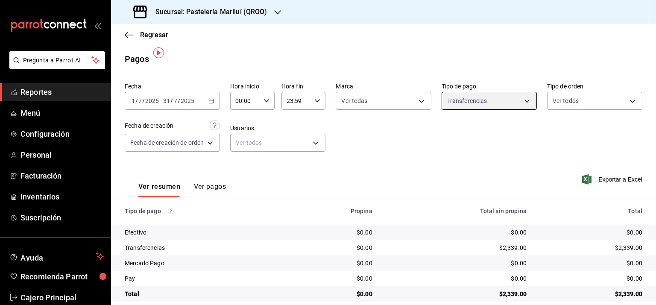
scroll to position [11, 0]
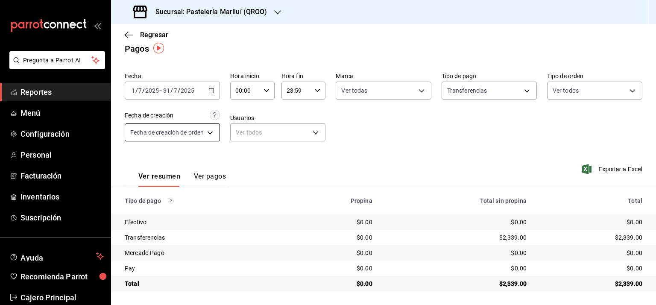
click at [184, 129] on body "Pregunta a Parrot AI Reportes Menú Configuración Personal Facturación Inventari…" at bounding box center [328, 152] width 656 height 305
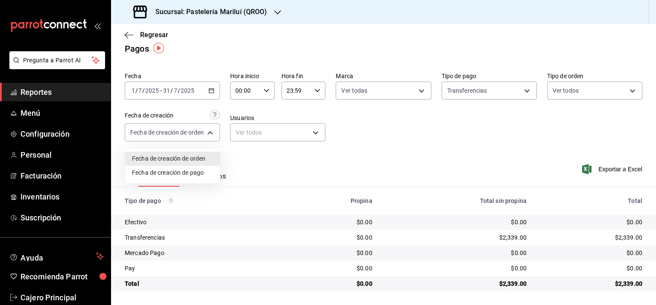
click at [187, 129] on div at bounding box center [328, 152] width 656 height 305
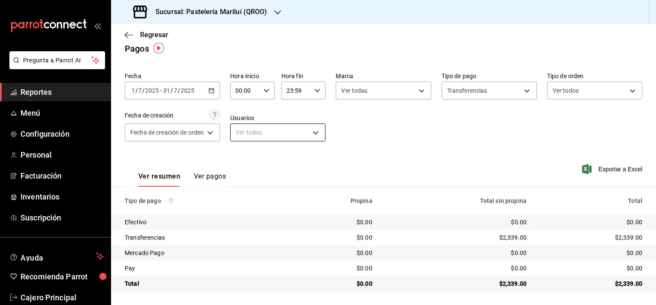
click at [239, 127] on body "Pregunta a Parrot AI Reportes Menú Configuración Personal Facturación Inventari…" at bounding box center [328, 152] width 656 height 305
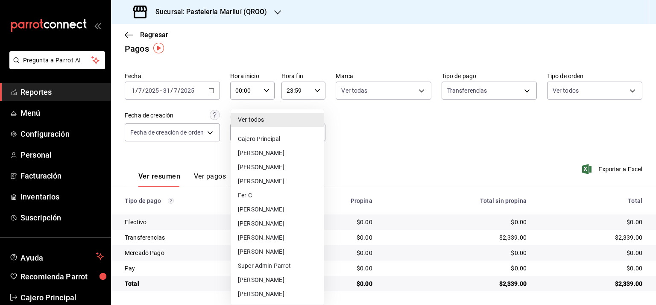
drag, startPoint x: 239, startPoint y: 127, endPoint x: 246, endPoint y: 126, distance: 7.4
click at [245, 126] on ul "Ver todos Cajero Principal [PERSON_NAME] [PERSON_NAME] [PERSON_NAME] Fer C [PER…" at bounding box center [277, 206] width 93 height 195
click at [352, 108] on div at bounding box center [328, 152] width 656 height 305
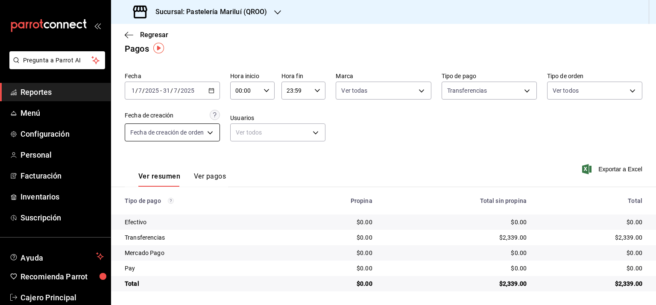
click at [167, 137] on body "Pregunta a Parrot AI Reportes Menú Configuración Personal Facturación Inventari…" at bounding box center [328, 152] width 656 height 305
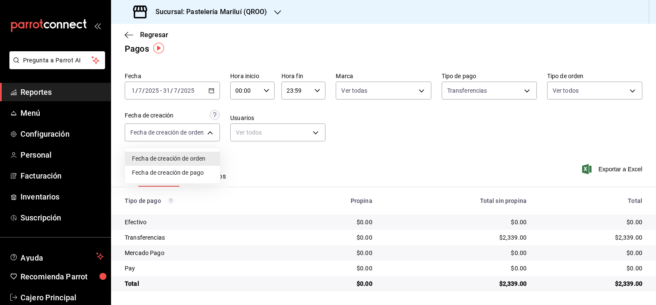
click at [165, 130] on div at bounding box center [328, 152] width 656 height 305
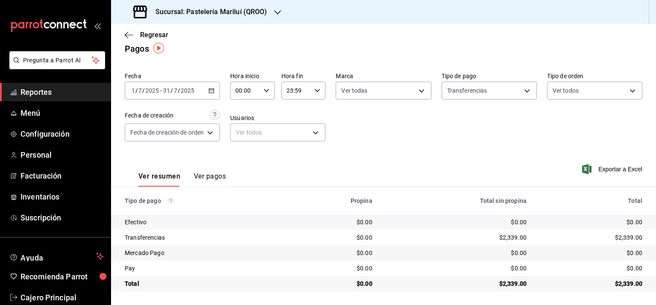
click at [315, 90] on \(Stroke\) "button" at bounding box center [317, 90] width 5 height 3
click at [314, 89] on div at bounding box center [328, 152] width 656 height 305
click at [420, 147] on div "Fecha [DATE] [DATE] - [DATE] [DATE] Hora inicio 00:00 Hora inicio Hora fin 23:5…" at bounding box center [384, 110] width 518 height 83
click at [472, 167] on div "Ver resumen Ver pagos Exportar a Excel" at bounding box center [383, 174] width 545 height 45
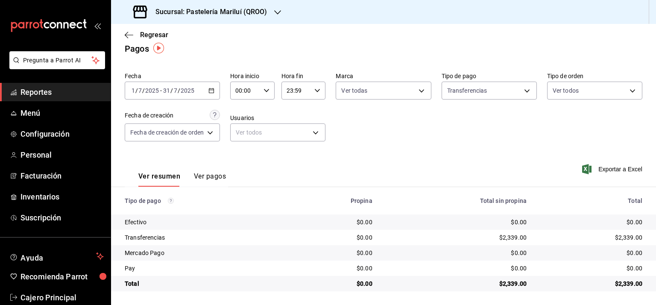
click at [207, 177] on button "Ver pagos" at bounding box center [210, 179] width 32 height 15
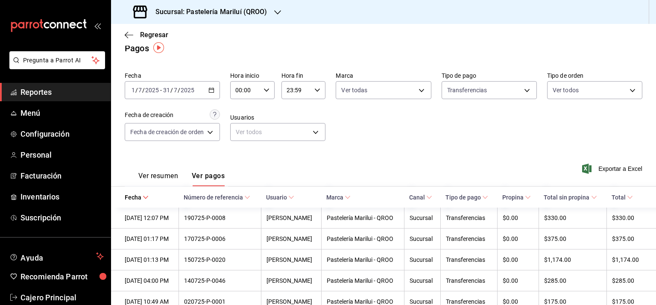
scroll to position [33, 0]
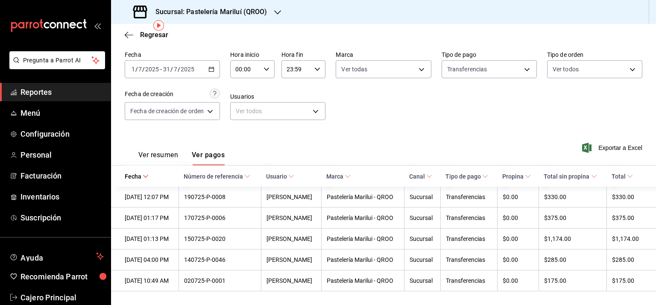
click at [157, 155] on button "Ver resumen" at bounding box center [158, 158] width 40 height 15
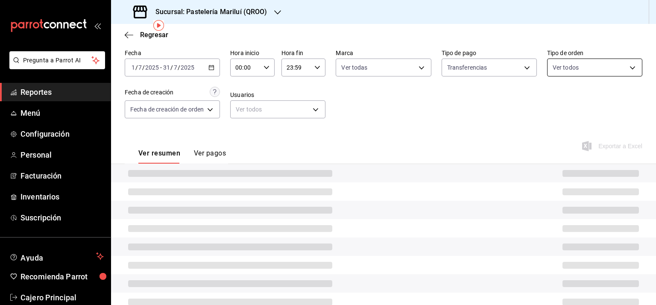
scroll to position [11, 0]
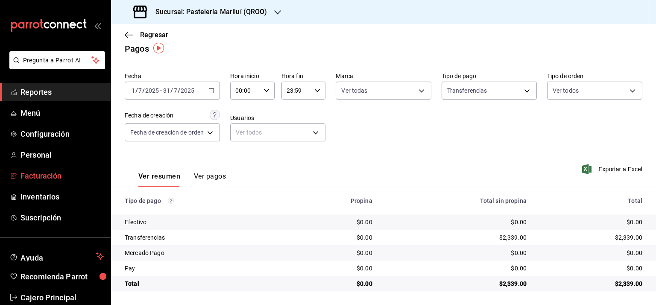
click at [22, 176] on span "Facturación" at bounding box center [61, 176] width 83 height 12
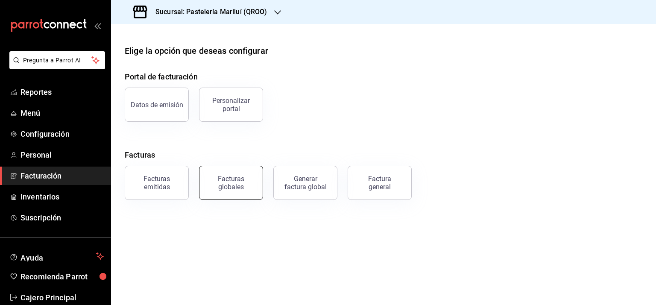
click at [245, 179] on div "Facturas globales" at bounding box center [231, 183] width 53 height 16
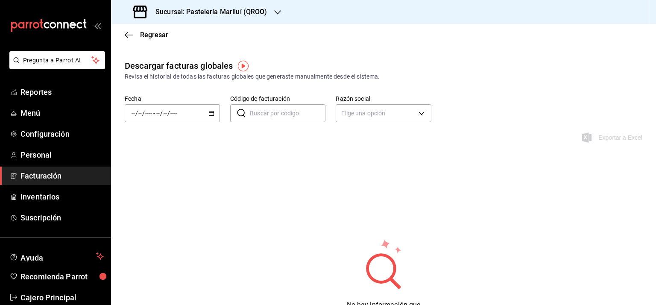
click at [211, 114] on icon "button" at bounding box center [211, 113] width 6 height 6
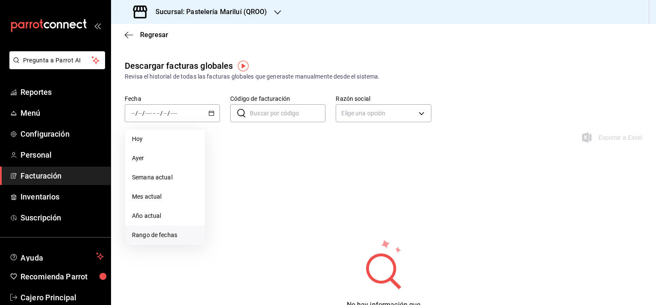
click at [164, 233] on span "Rango de fechas" at bounding box center [165, 235] width 66 height 9
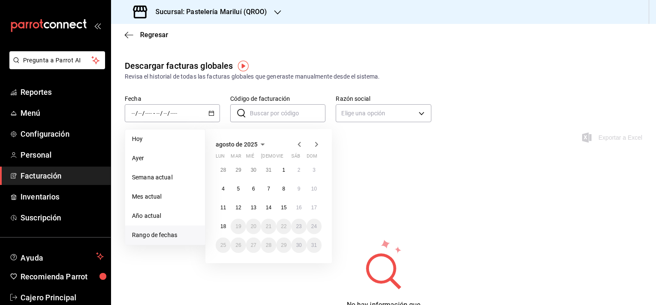
click at [299, 144] on icon "button" at bounding box center [299, 144] width 3 height 5
click at [241, 170] on button "1" at bounding box center [238, 169] width 15 height 15
click at [266, 246] on abbr "31" at bounding box center [269, 245] width 6 height 6
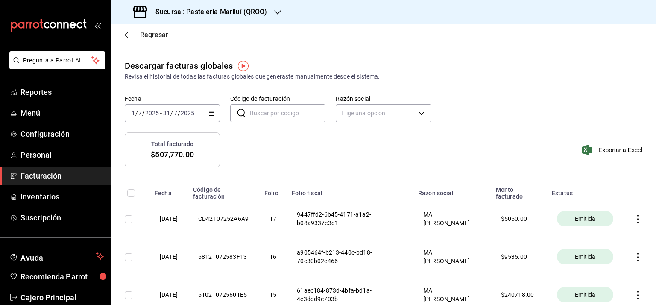
click at [127, 35] on icon "button" at bounding box center [129, 35] width 9 height 0
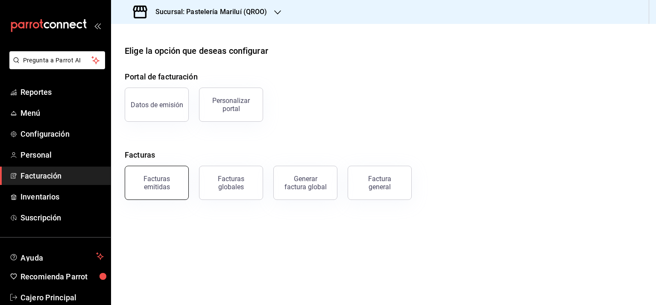
click at [137, 173] on button "Facturas emitidas" at bounding box center [157, 183] width 64 height 34
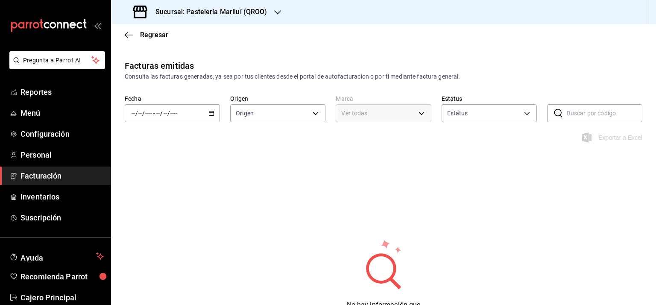
type input "ORDER_INVOICE,GENERAL_INVOICE"
type input "ACTIVE,PENDING_CANCELLATION,CANCELLED,PRE_CANCELLED"
type input "d1899554-f730-4f51-8c80-c6342bb5bc4c"
click at [130, 32] on icon "button" at bounding box center [129, 35] width 9 height 8
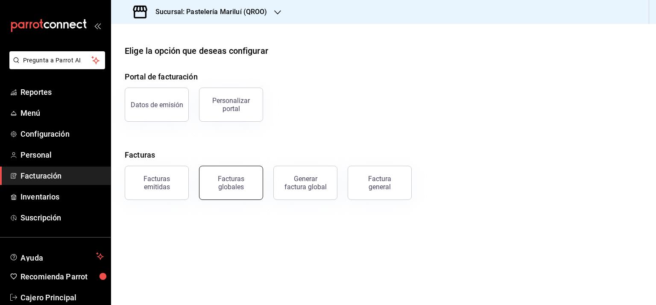
click at [224, 182] on div "Facturas globales" at bounding box center [231, 183] width 53 height 16
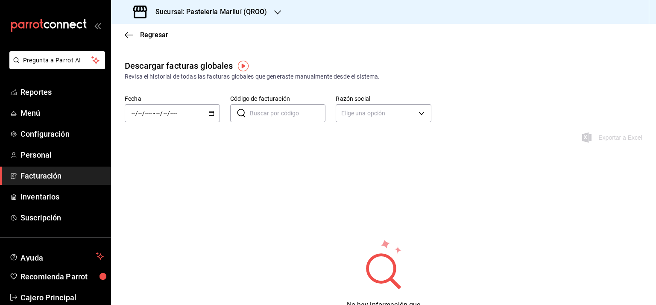
click at [210, 114] on icon "button" at bounding box center [211, 113] width 6 height 6
click at [158, 190] on li "Mes actual" at bounding box center [165, 196] width 80 height 19
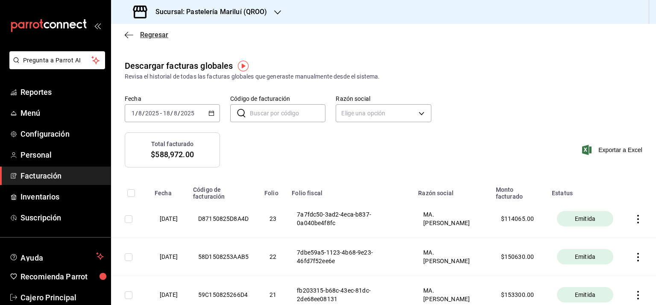
click at [129, 34] on icon "button" at bounding box center [129, 35] width 9 height 8
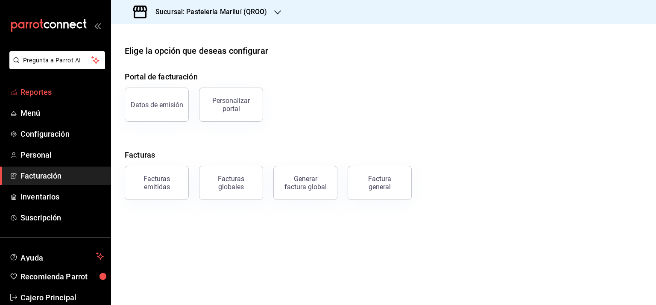
click at [46, 94] on span "Reportes" at bounding box center [61, 92] width 83 height 12
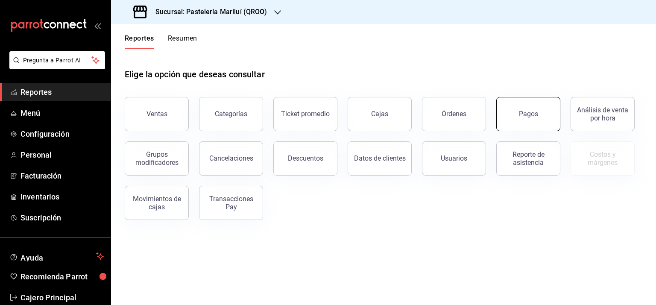
click at [537, 111] on button "Pagos" at bounding box center [528, 114] width 64 height 34
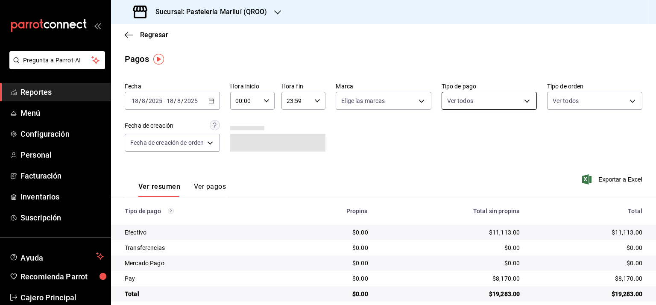
click at [464, 105] on body "Pregunta a Parrot AI Reportes Menú Configuración Personal Facturación Inventari…" at bounding box center [328, 152] width 656 height 305
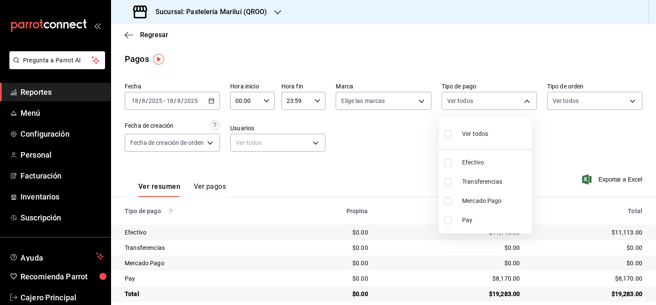
click at [465, 180] on span "Transferencias" at bounding box center [495, 181] width 66 height 9
type input "6c98ba2a-1c51-4cb2-b414-5d7fb0205295"
checkbox input "true"
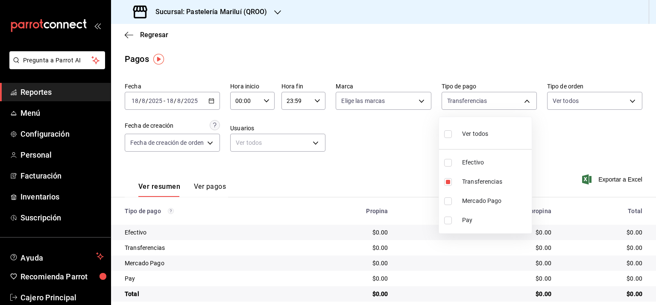
click at [177, 105] on div at bounding box center [328, 152] width 656 height 305
click at [181, 102] on span "/" at bounding box center [182, 100] width 3 height 7
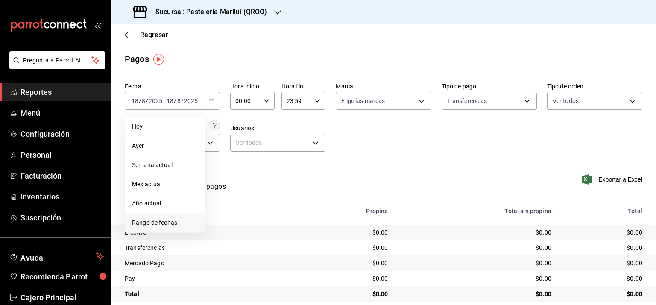
click at [152, 225] on span "Rango de fechas" at bounding box center [165, 222] width 66 height 9
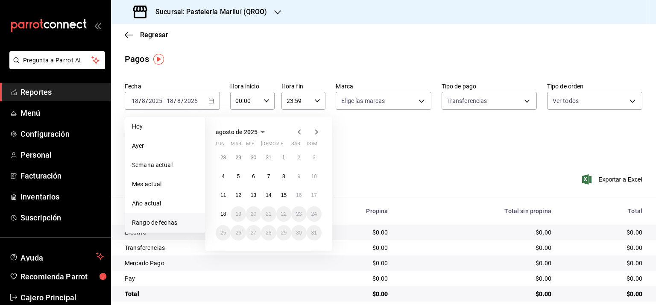
click at [297, 131] on icon "button" at bounding box center [299, 132] width 10 height 10
click at [238, 159] on abbr "1" at bounding box center [238, 158] width 3 height 6
click at [268, 228] on button "31" at bounding box center [268, 232] width 15 height 15
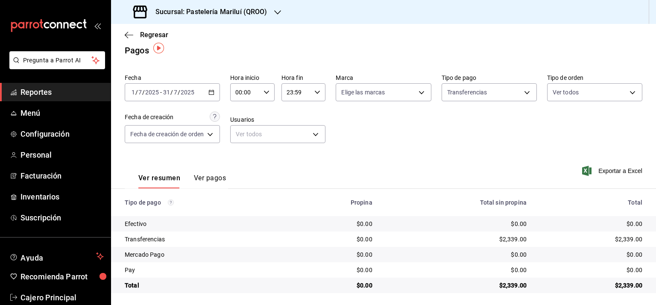
scroll to position [11, 0]
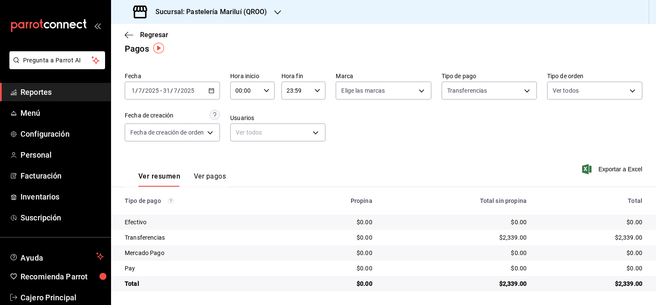
click at [202, 175] on button "Ver pagos" at bounding box center [210, 179] width 32 height 15
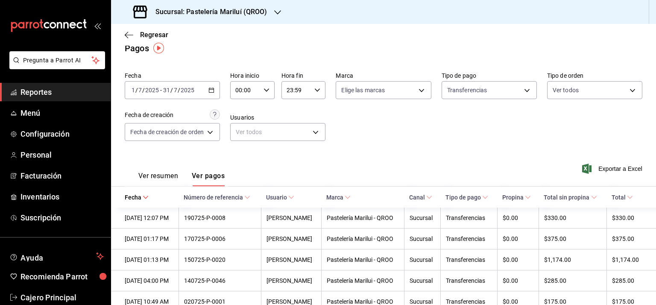
click at [143, 197] on \(Stroke\) at bounding box center [145, 197] width 5 height 3
click at [143, 195] on icon at bounding box center [146, 197] width 6 height 6
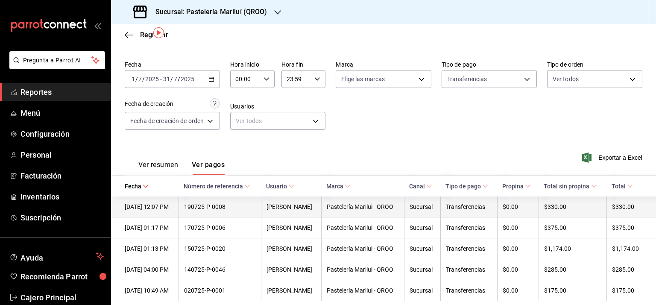
scroll to position [33, 0]
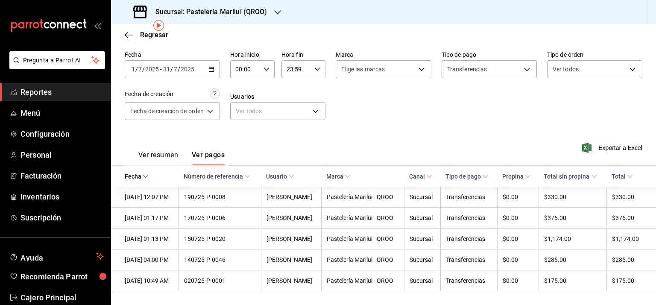
click at [161, 151] on button "Ver resumen" at bounding box center [158, 158] width 40 height 15
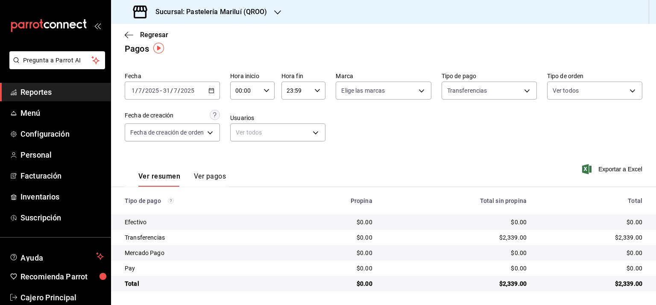
scroll to position [11, 0]
click at [134, 131] on body "Pregunta a Parrot AI Reportes Menú Configuración Personal Facturación Inventari…" at bounding box center [328, 152] width 656 height 305
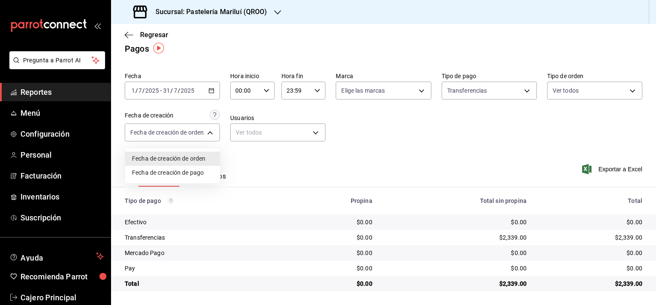
click at [134, 130] on div at bounding box center [328, 152] width 656 height 305
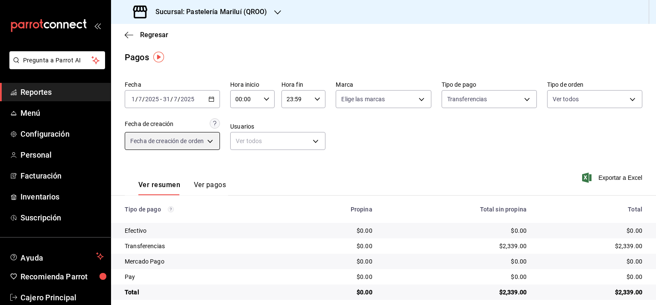
scroll to position [0, 0]
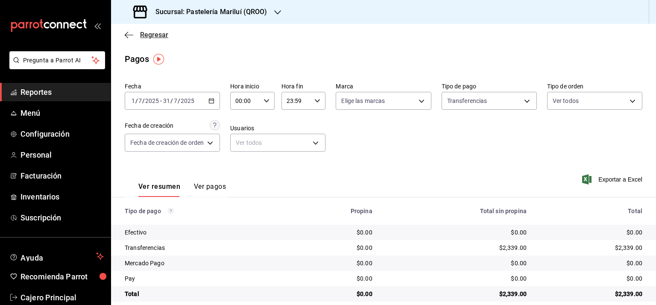
click at [126, 32] on icon "button" at bounding box center [129, 35] width 9 height 8
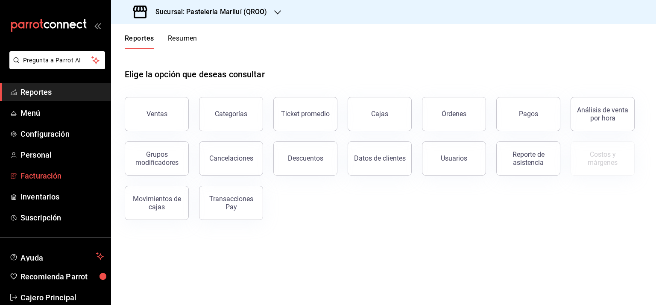
click at [37, 178] on span "Facturación" at bounding box center [61, 176] width 83 height 12
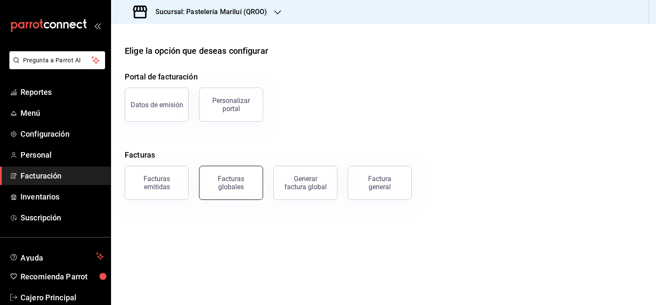
click at [220, 180] on div "Facturas globales" at bounding box center [231, 183] width 53 height 16
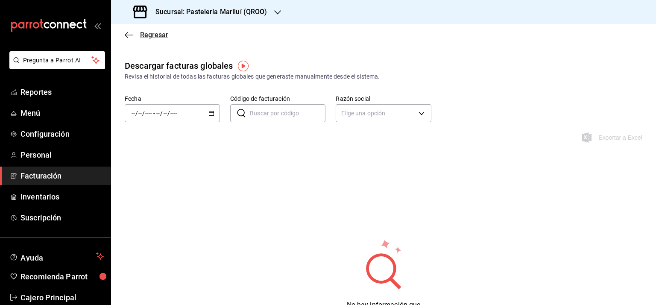
click at [130, 34] on icon "button" at bounding box center [129, 35] width 9 height 8
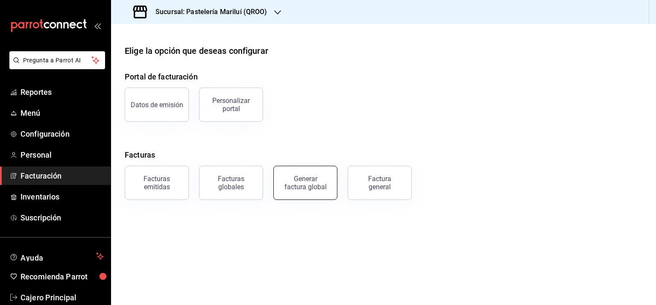
click at [323, 172] on button "Generar factura global" at bounding box center [305, 183] width 64 height 34
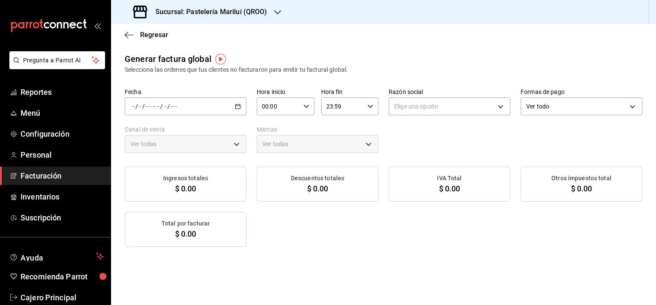
type input "PARROT,UBER_EATS,RAPPI,DIDI_FOOD,ONLINE"
click at [236, 104] on icon "button" at bounding box center [238, 106] width 6 height 6
click at [172, 129] on span "Rango de fechas" at bounding box center [165, 132] width 66 height 9
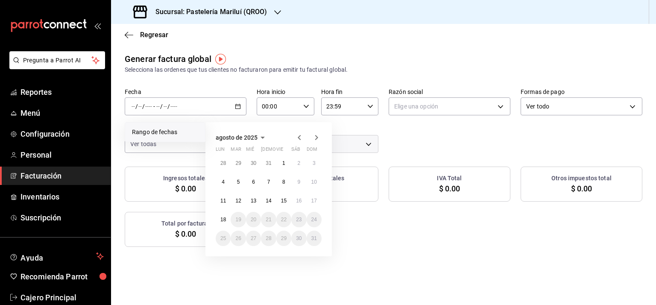
click at [297, 134] on icon "button" at bounding box center [299, 137] width 10 height 10
click at [237, 166] on button "1" at bounding box center [238, 162] width 15 height 15
click at [270, 238] on abbr "31" at bounding box center [269, 238] width 6 height 6
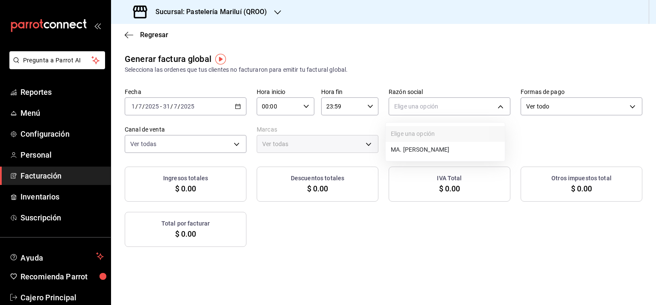
click at [434, 101] on body "Pregunta a Parrot AI Reportes Menú Configuración Personal Facturación Inventari…" at bounding box center [328, 152] width 656 height 305
click at [433, 150] on li "MA. [PERSON_NAME]" at bounding box center [445, 150] width 119 height 16
type input "bbe4434a-78bb-46bf-8066-af24c608faac"
type input "d1899554-f730-4f51-8c80-c6342bb5bc4c"
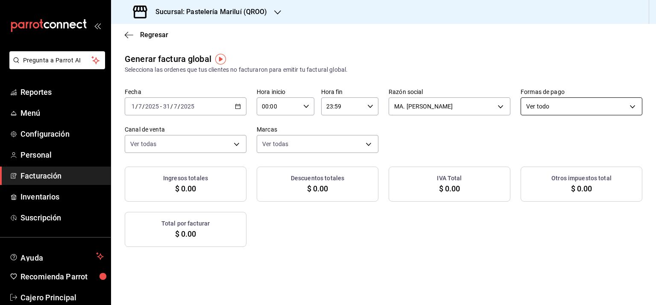
click at [546, 105] on body "Pregunta a Parrot AI Reportes Menú Configuración Personal Facturación Inventari…" at bounding box center [328, 152] width 656 height 305
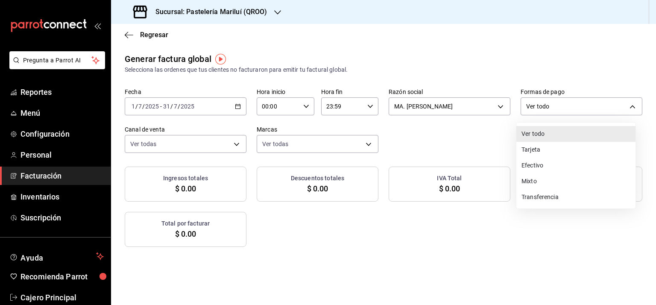
click at [536, 195] on li "Transferencia" at bounding box center [575, 197] width 119 height 16
type input "TRANSFERENCE"
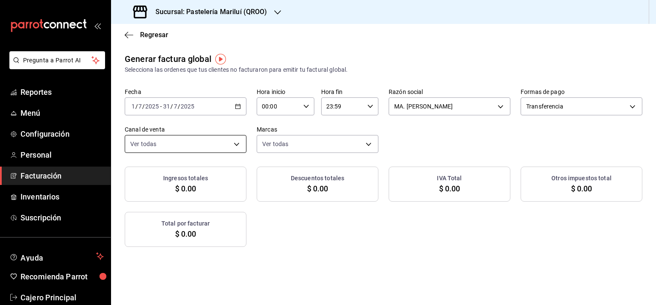
click at [166, 141] on body "Pregunta a Parrot AI Reportes Menú Configuración Personal Facturación Inventari…" at bounding box center [328, 152] width 656 height 305
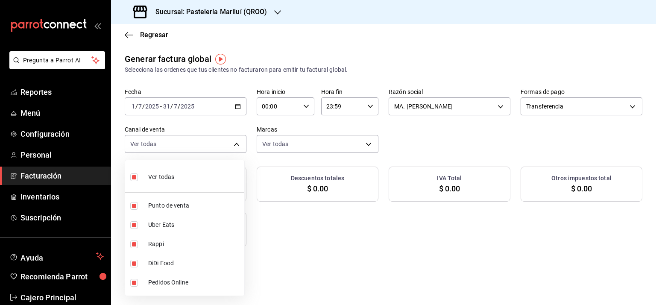
click at [166, 140] on div at bounding box center [328, 152] width 656 height 305
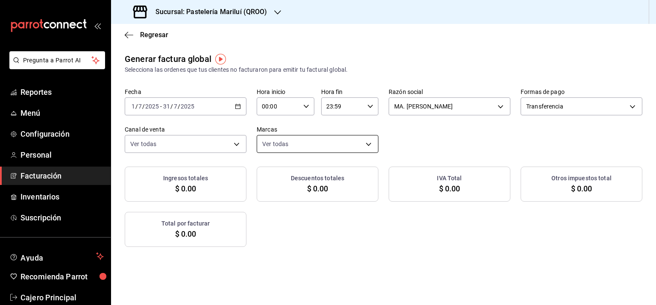
click at [291, 144] on body "Pregunta a Parrot AI Reportes Menú Configuración Personal Facturación Inventari…" at bounding box center [328, 152] width 656 height 305
click at [292, 141] on div at bounding box center [328, 152] width 656 height 305
click at [426, 132] on div "Fecha [DATE] [DATE] - [DATE] [DATE] Hora inicio 00:00 Hora inicio Hora fin 23:5…" at bounding box center [384, 120] width 518 height 65
